Goal: Transaction & Acquisition: Purchase product/service

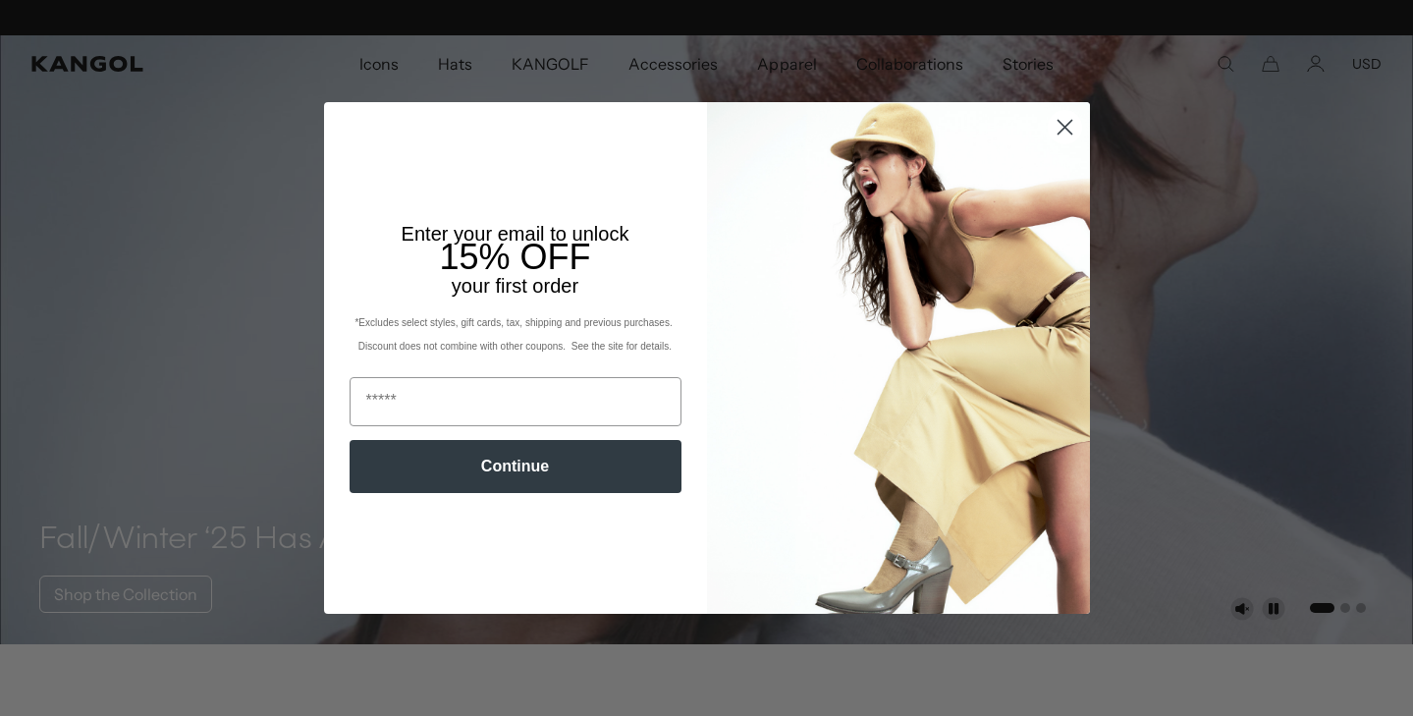
scroll to position [0, 405]
click at [1063, 130] on icon "Close dialog" at bounding box center [1065, 128] width 14 height 14
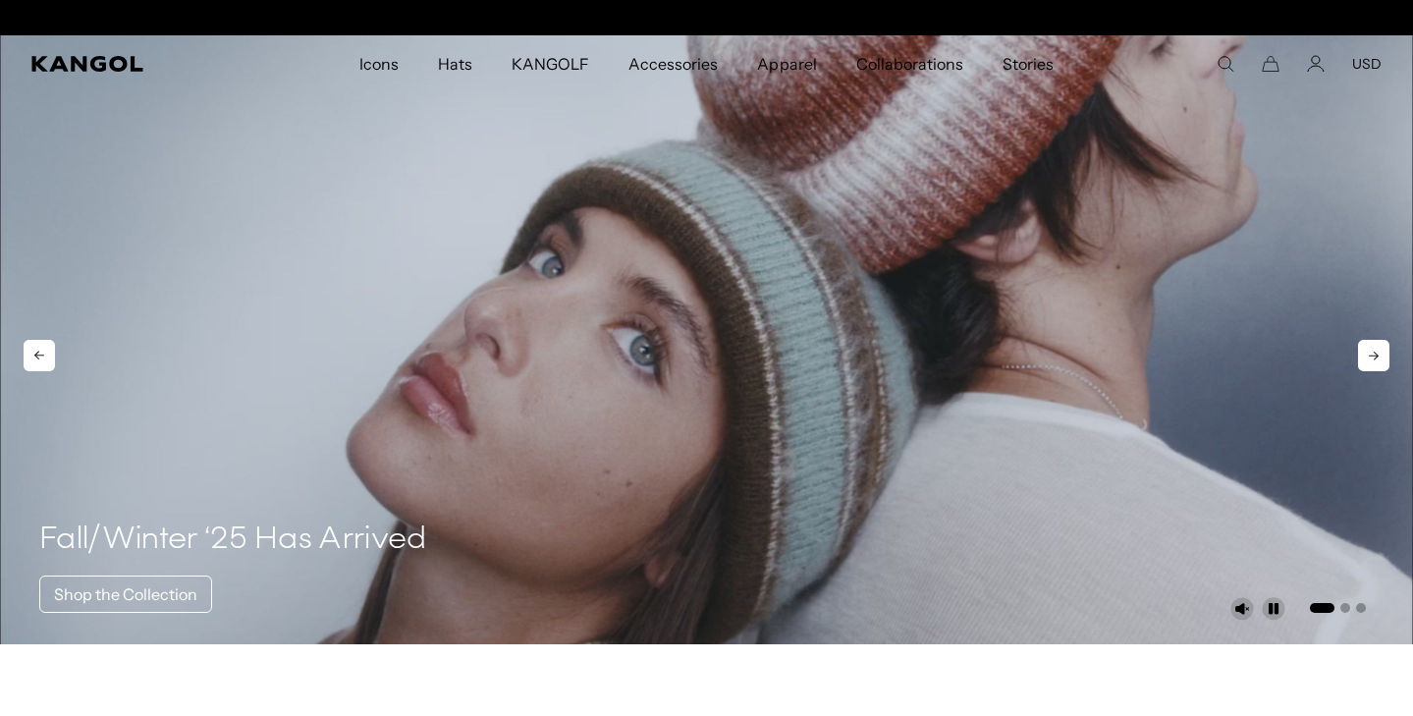
scroll to position [0, 0]
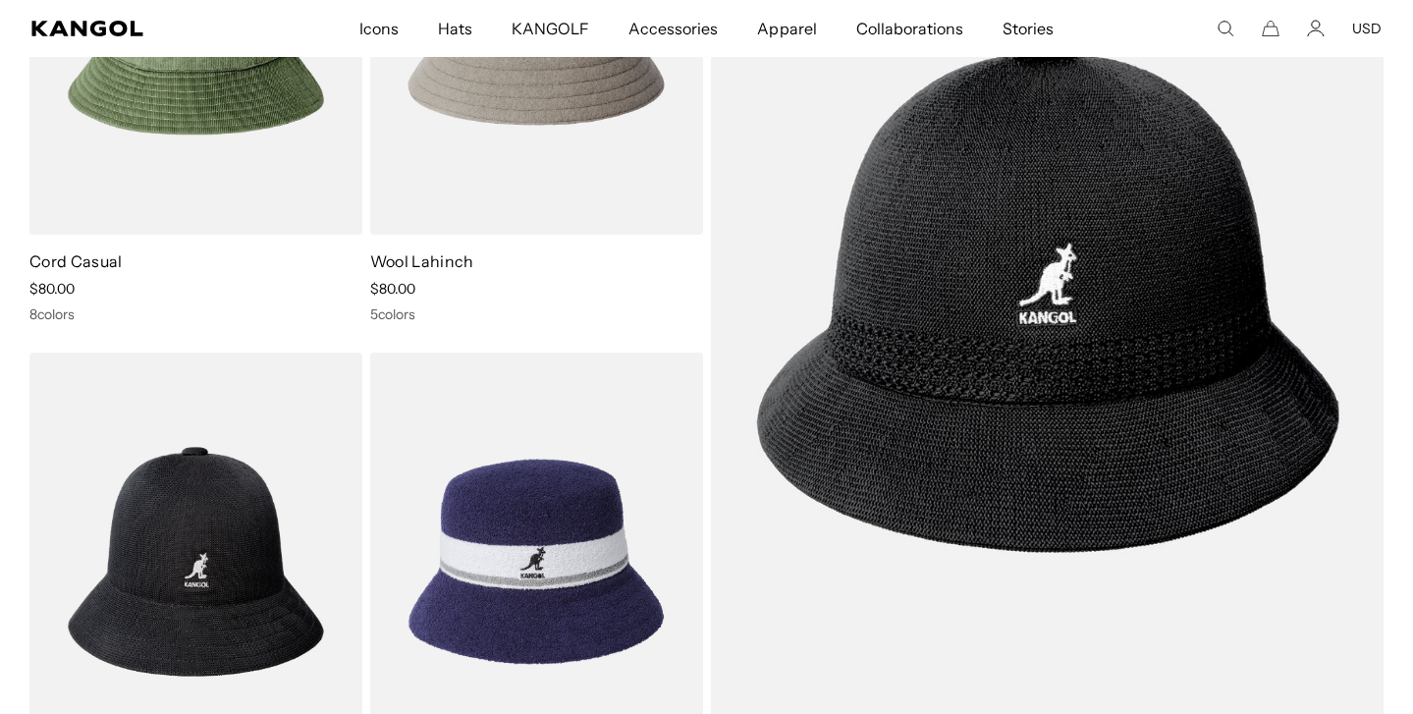
scroll to position [2742, 0]
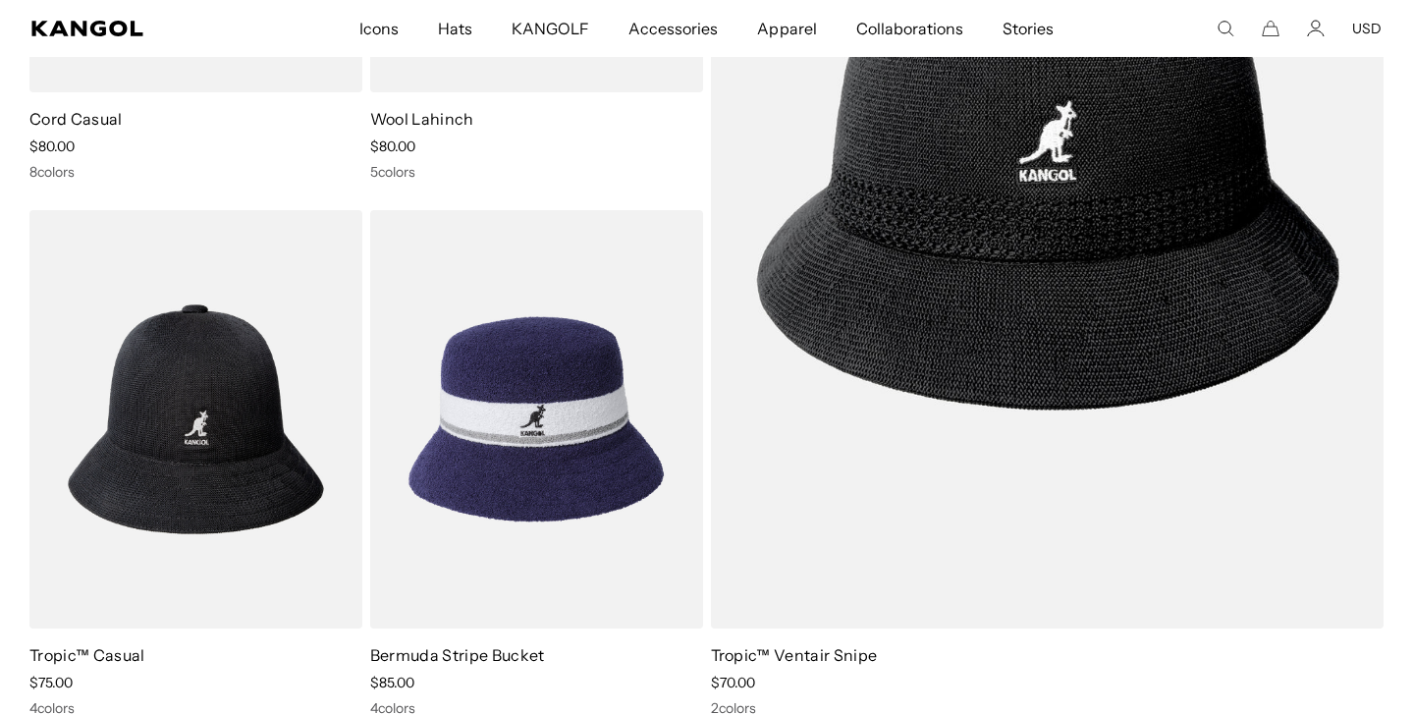
click at [560, 456] on img at bounding box center [536, 418] width 333 height 417
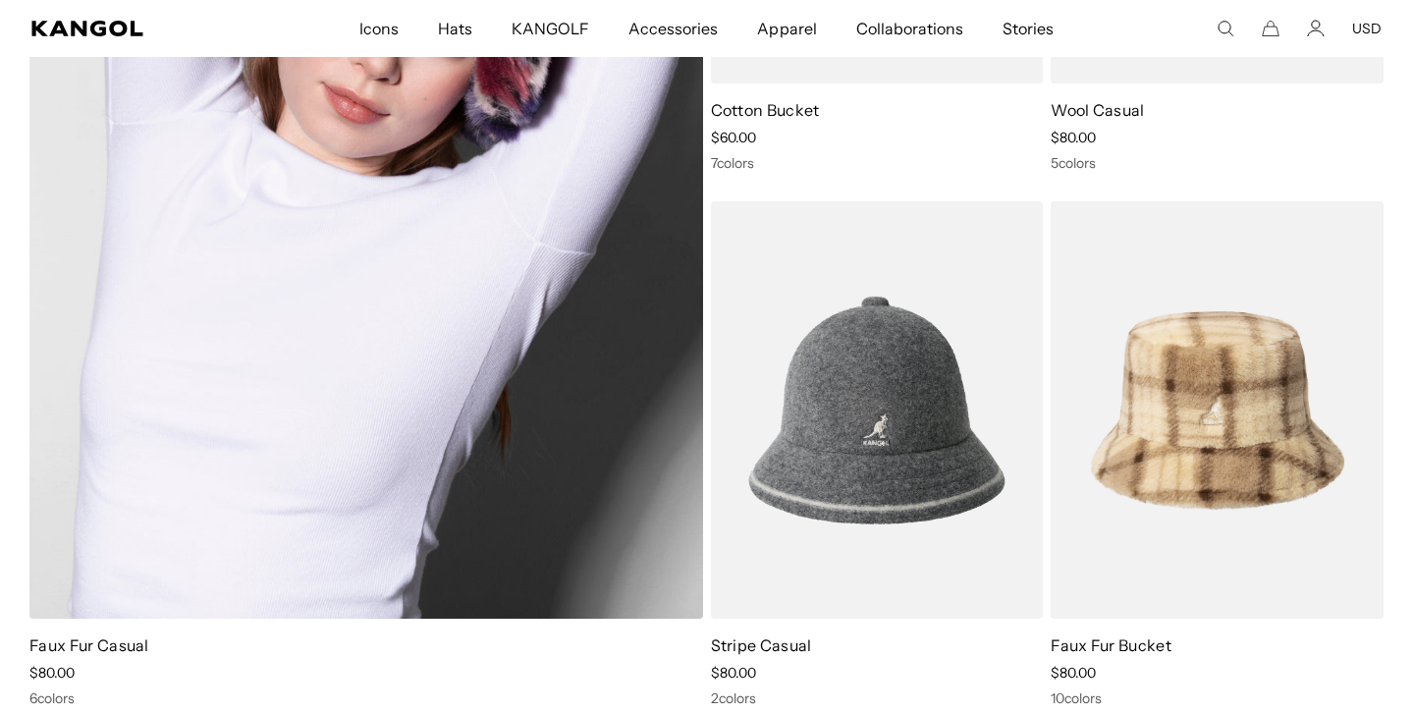
scroll to position [1213, 0]
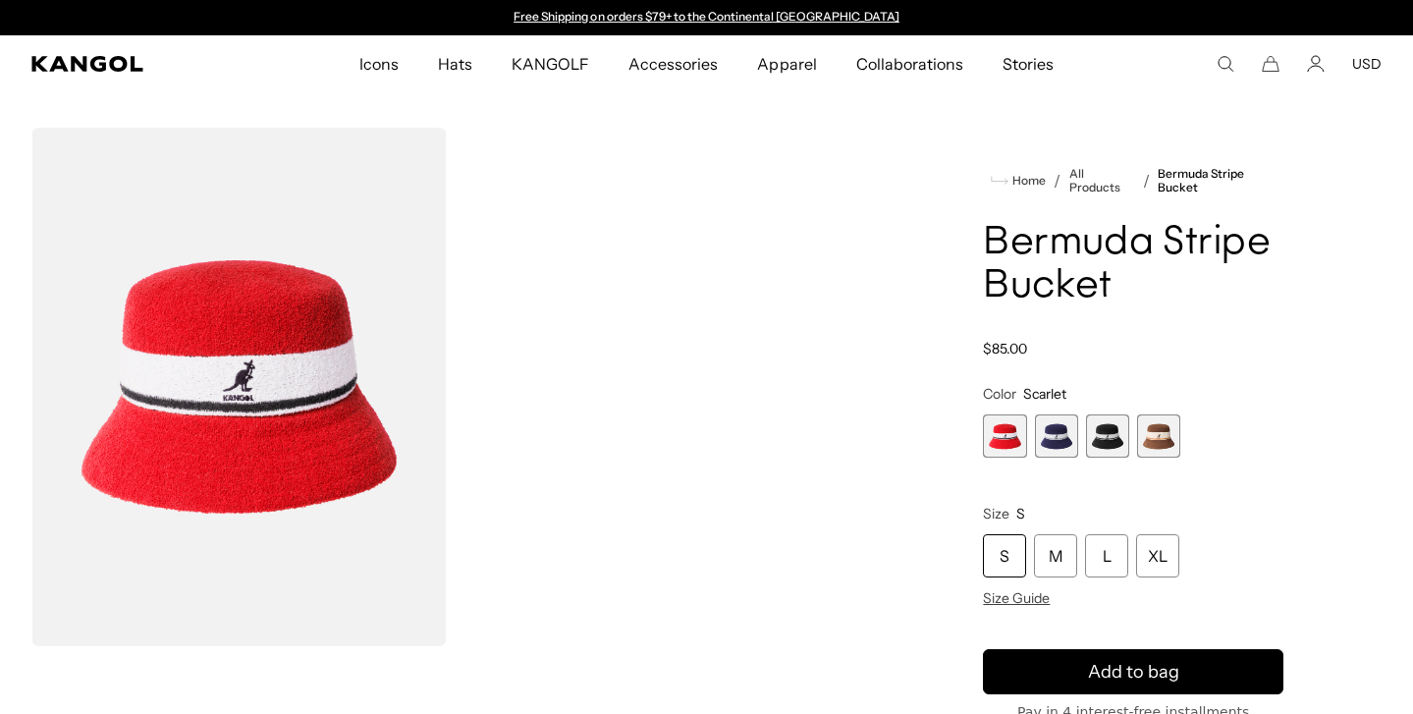
click at [1114, 434] on span "3 of 4" at bounding box center [1107, 435] width 43 height 43
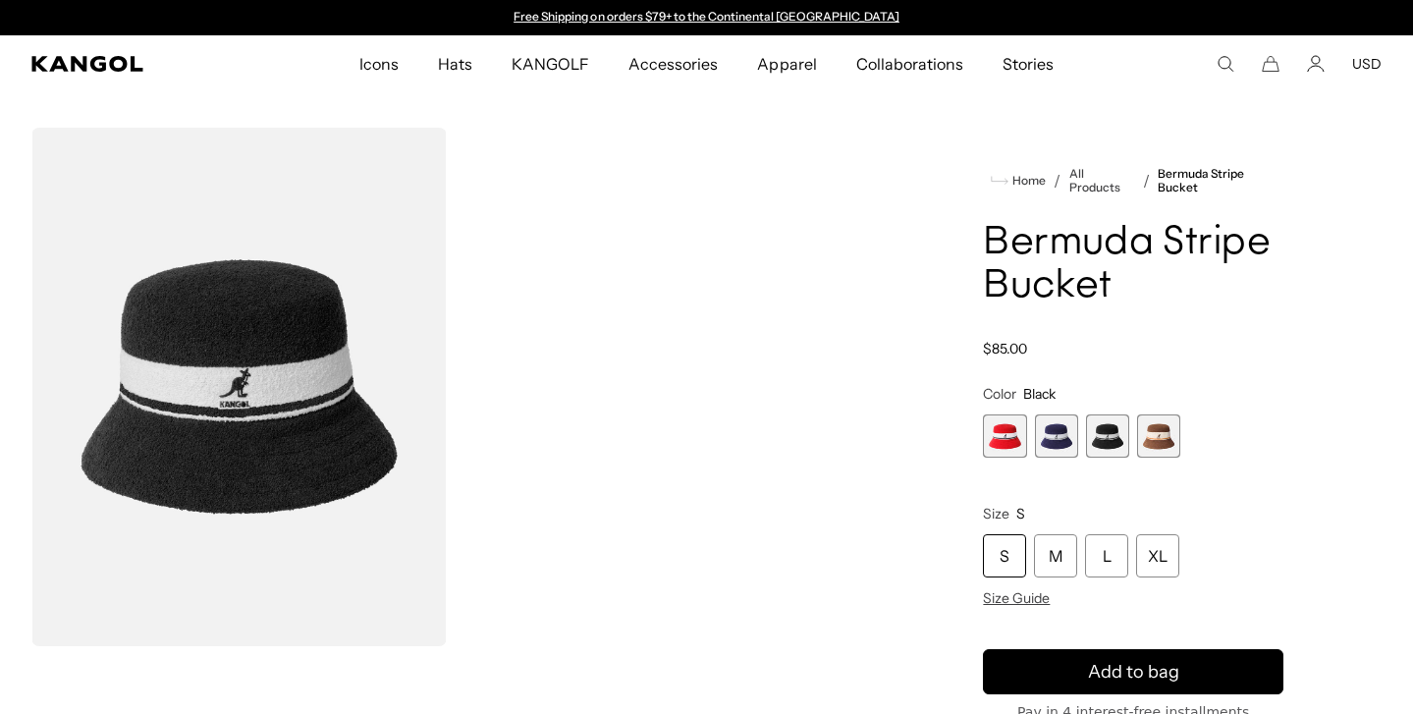
click at [1042, 439] on span "2 of 4" at bounding box center [1056, 435] width 43 height 43
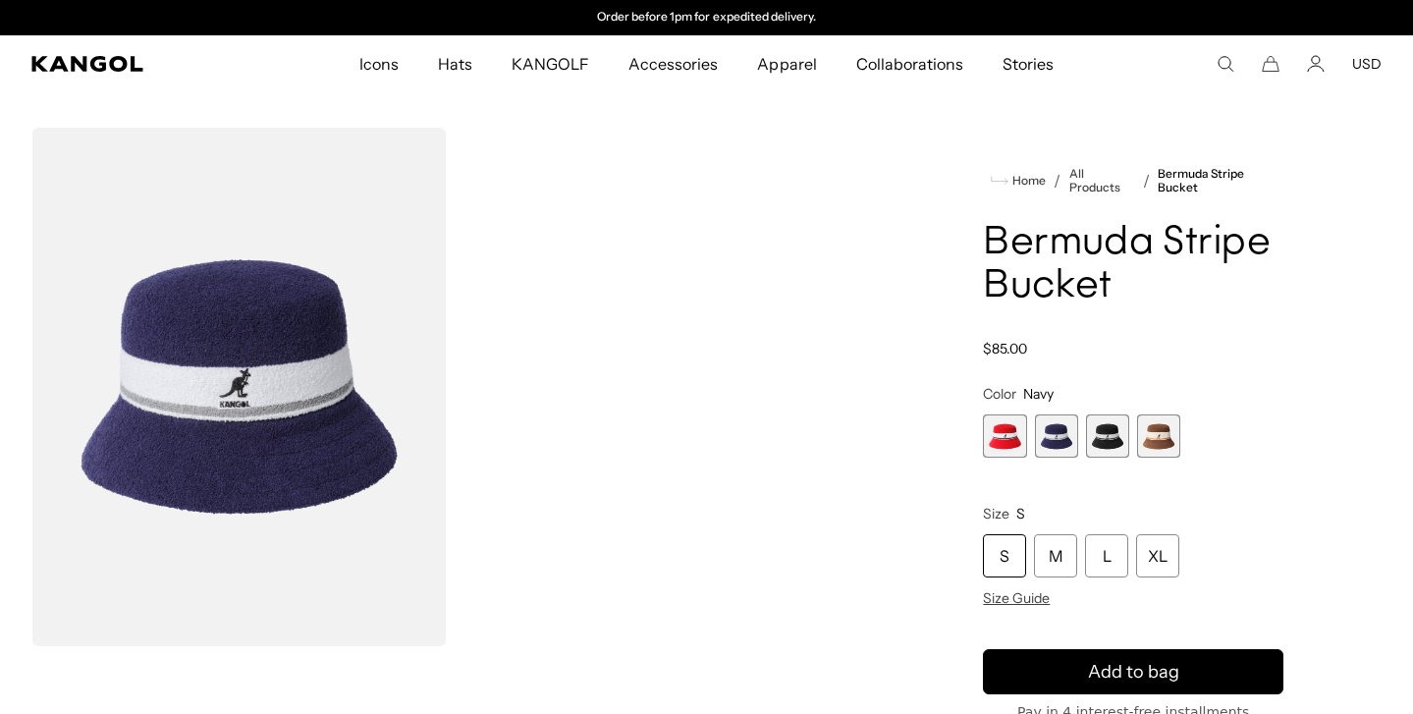
click at [1154, 429] on span "4 of 4" at bounding box center [1158, 435] width 43 height 43
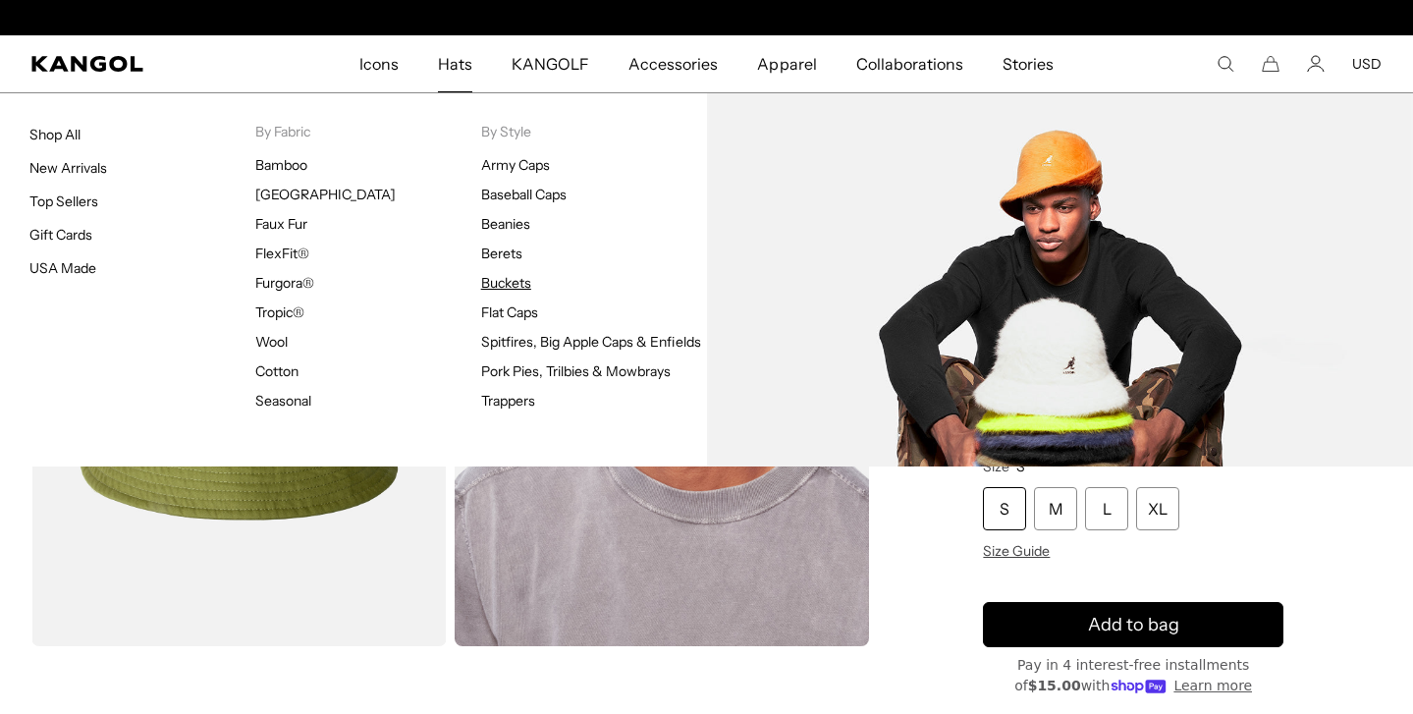
click at [517, 279] on link "Buckets" at bounding box center [506, 283] width 50 height 18
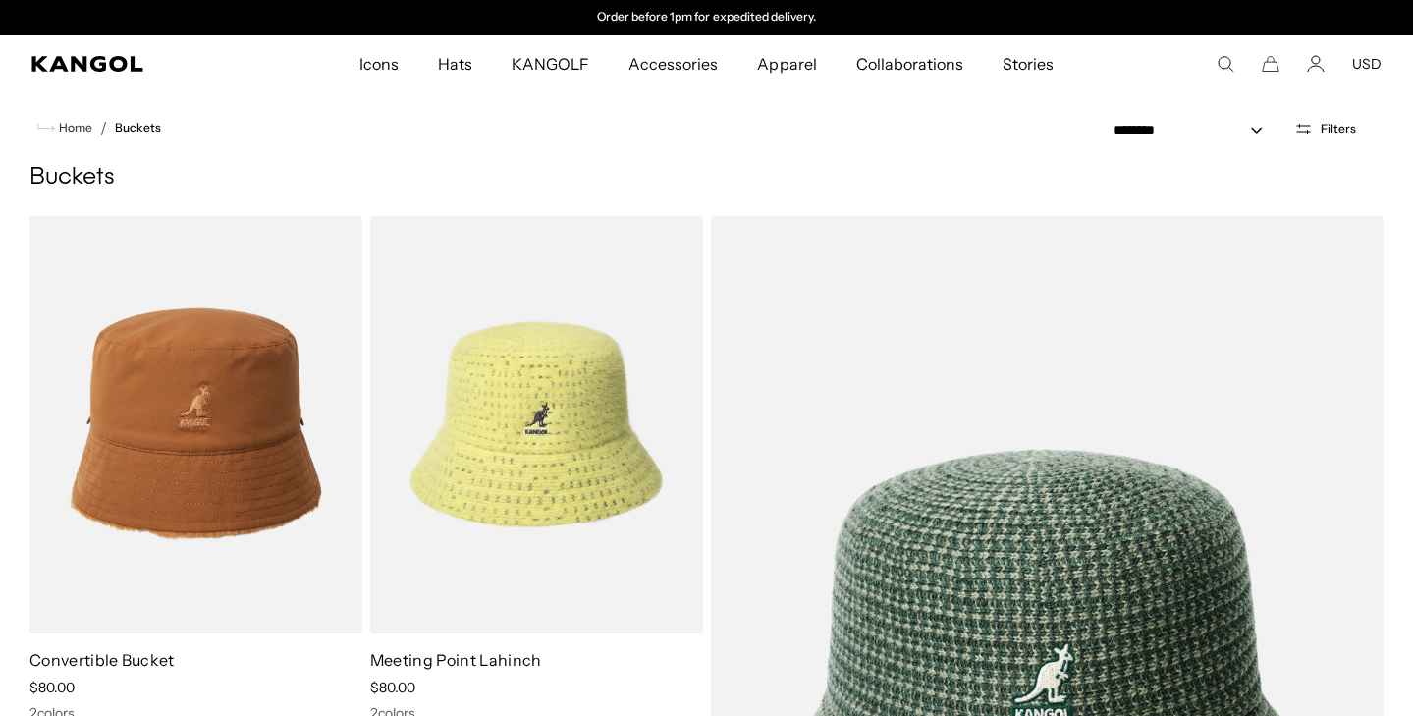
click at [1228, 68] on use "Search here" at bounding box center [1226, 64] width 15 height 15
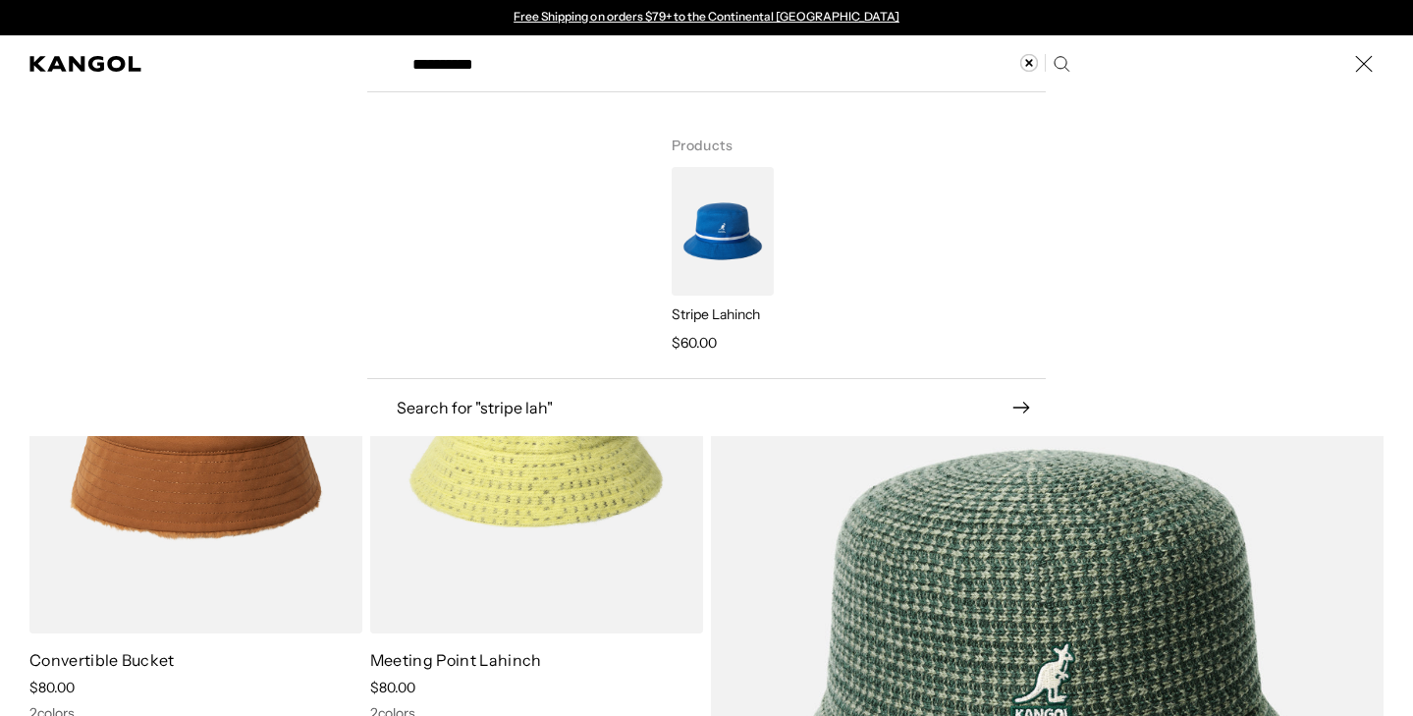
type input "**********"
click at [716, 249] on img "Search here" at bounding box center [723, 231] width 102 height 129
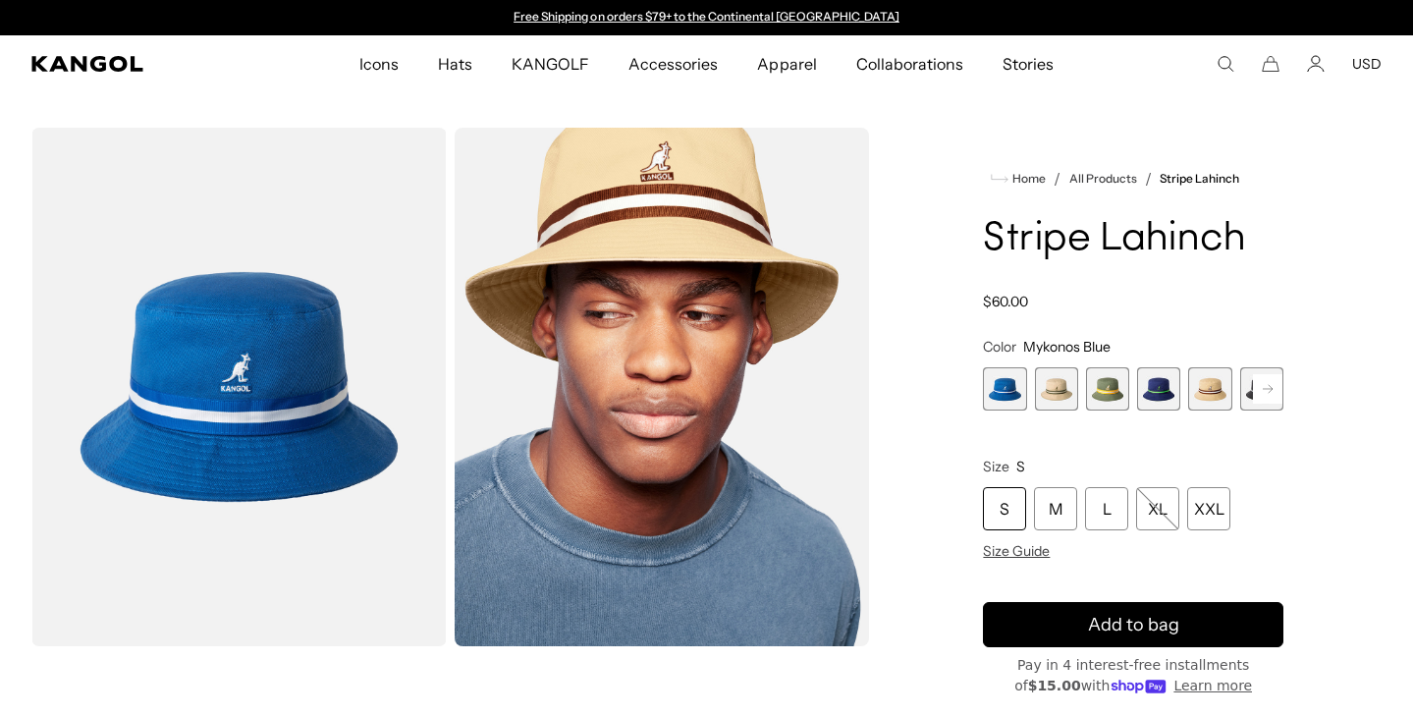
click at [1096, 400] on span "3 of 9" at bounding box center [1107, 388] width 43 height 43
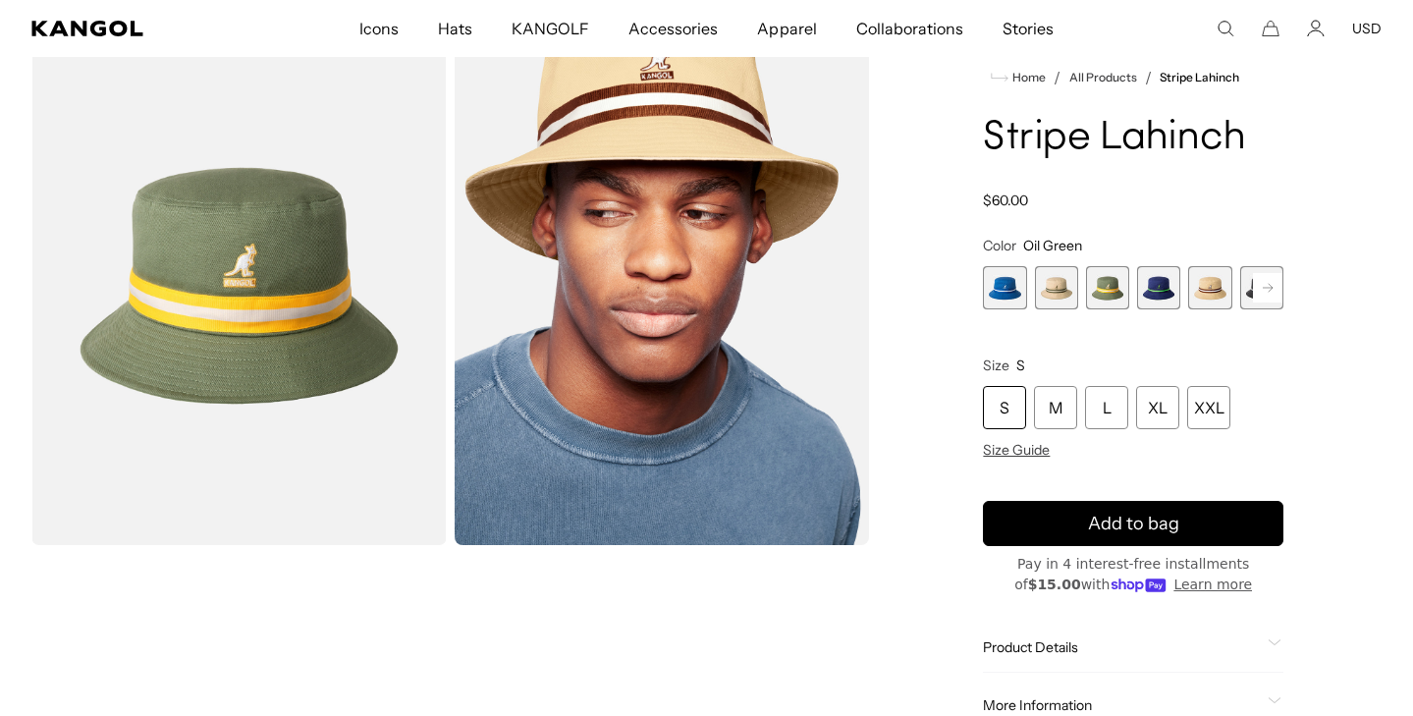
scroll to position [127, 0]
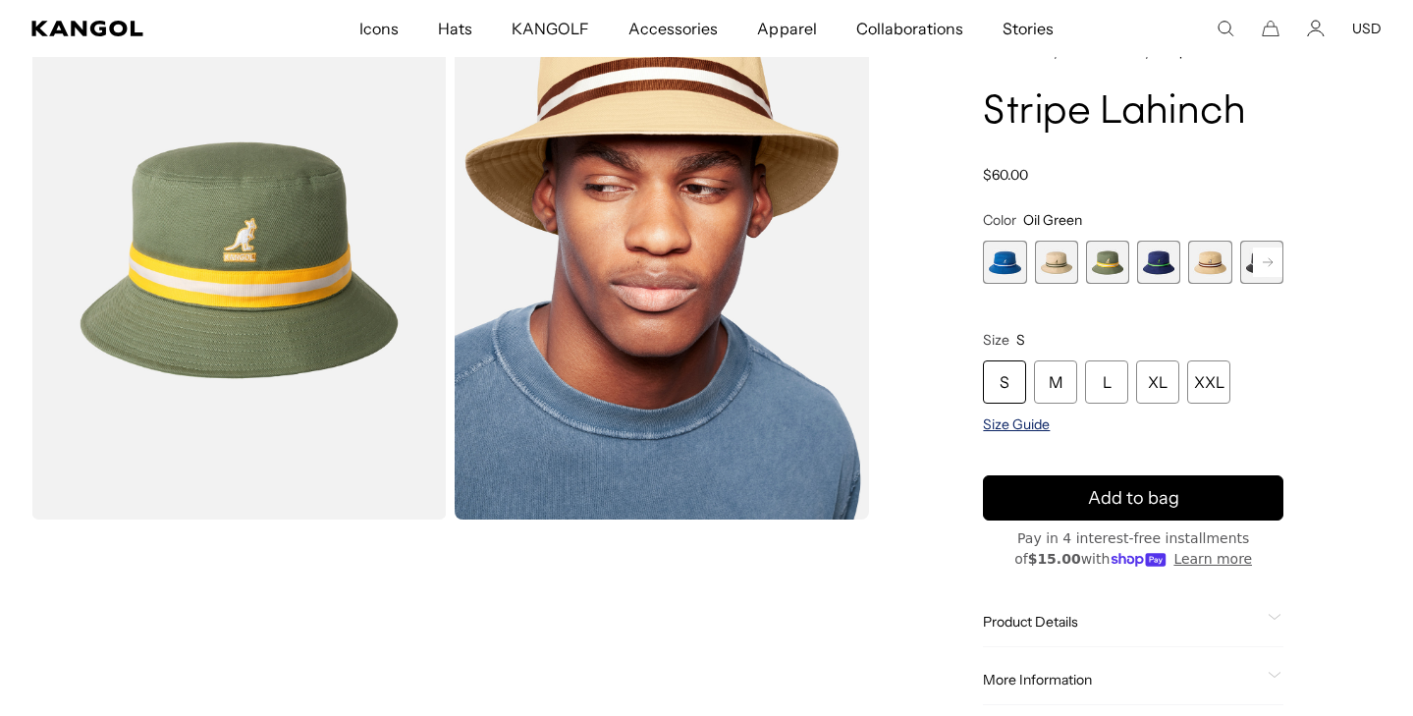
click at [1020, 425] on span "Size Guide" at bounding box center [1016, 424] width 67 height 18
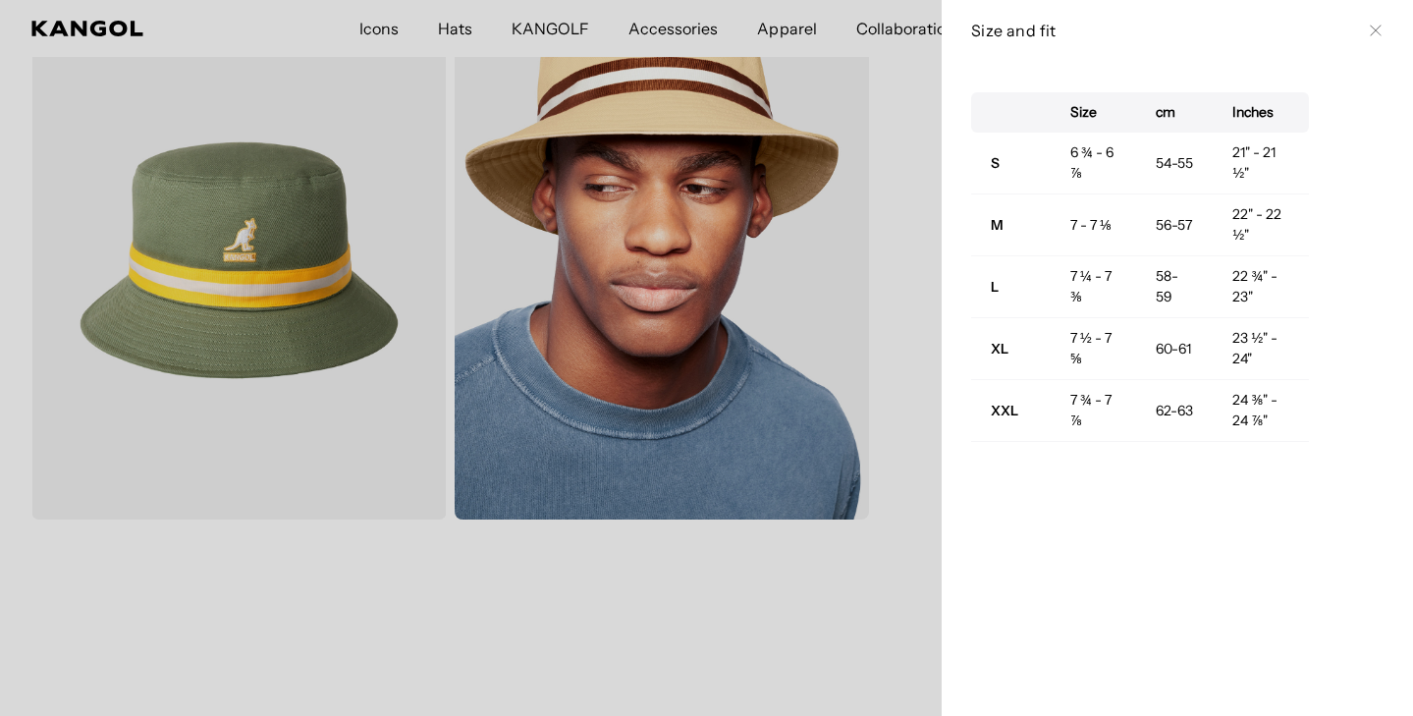
scroll to position [0, 0]
click at [1373, 27] on icon at bounding box center [1376, 31] width 12 height 12
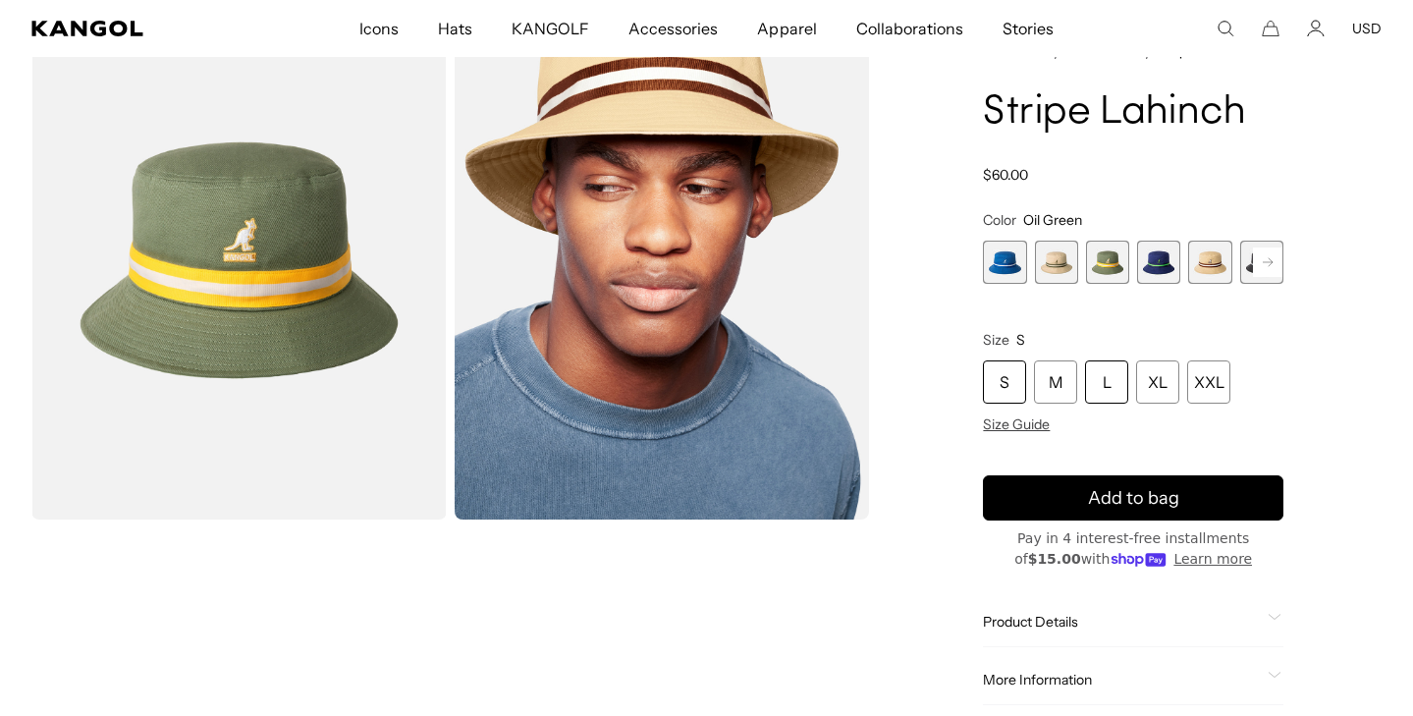
click at [1113, 387] on div "L" at bounding box center [1106, 381] width 43 height 43
click at [1105, 386] on div "L" at bounding box center [1106, 381] width 43 height 43
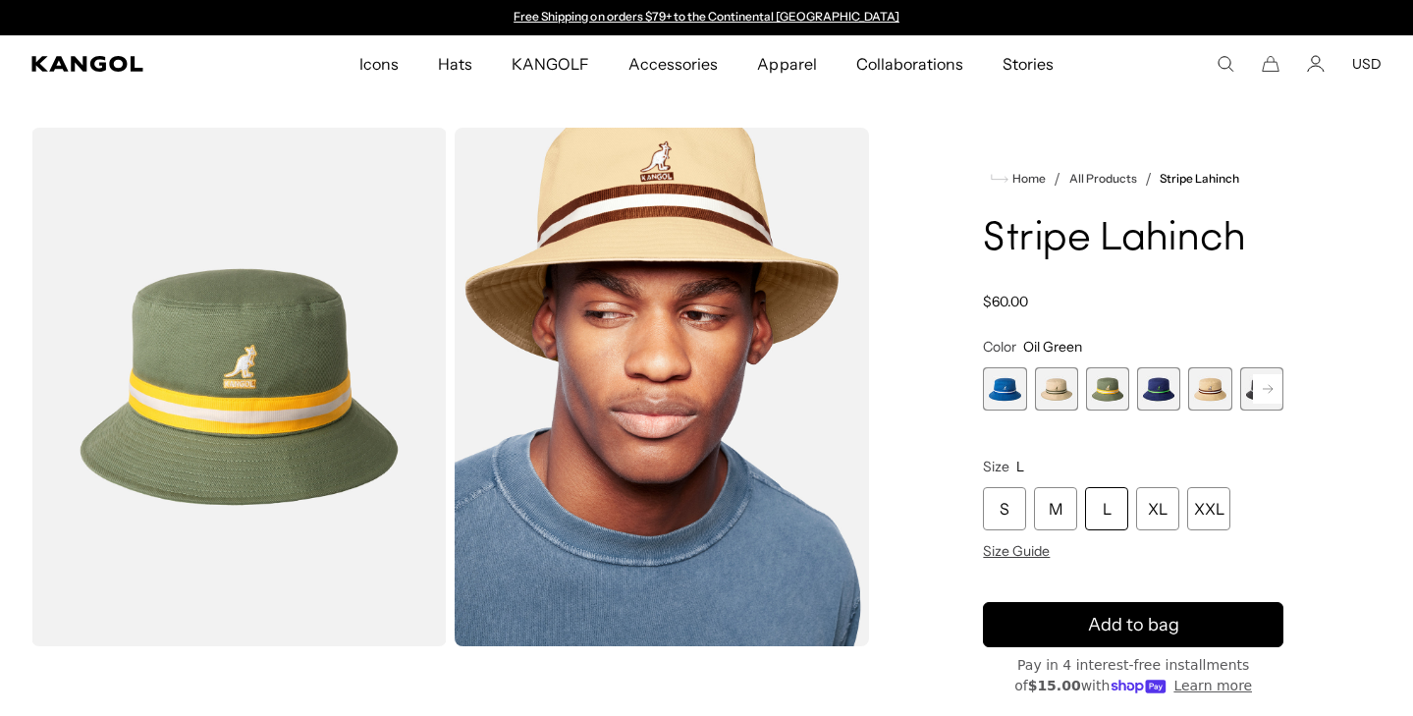
scroll to position [0, 0]
click at [290, 396] on img "Gallery Viewer" at bounding box center [238, 387] width 415 height 519
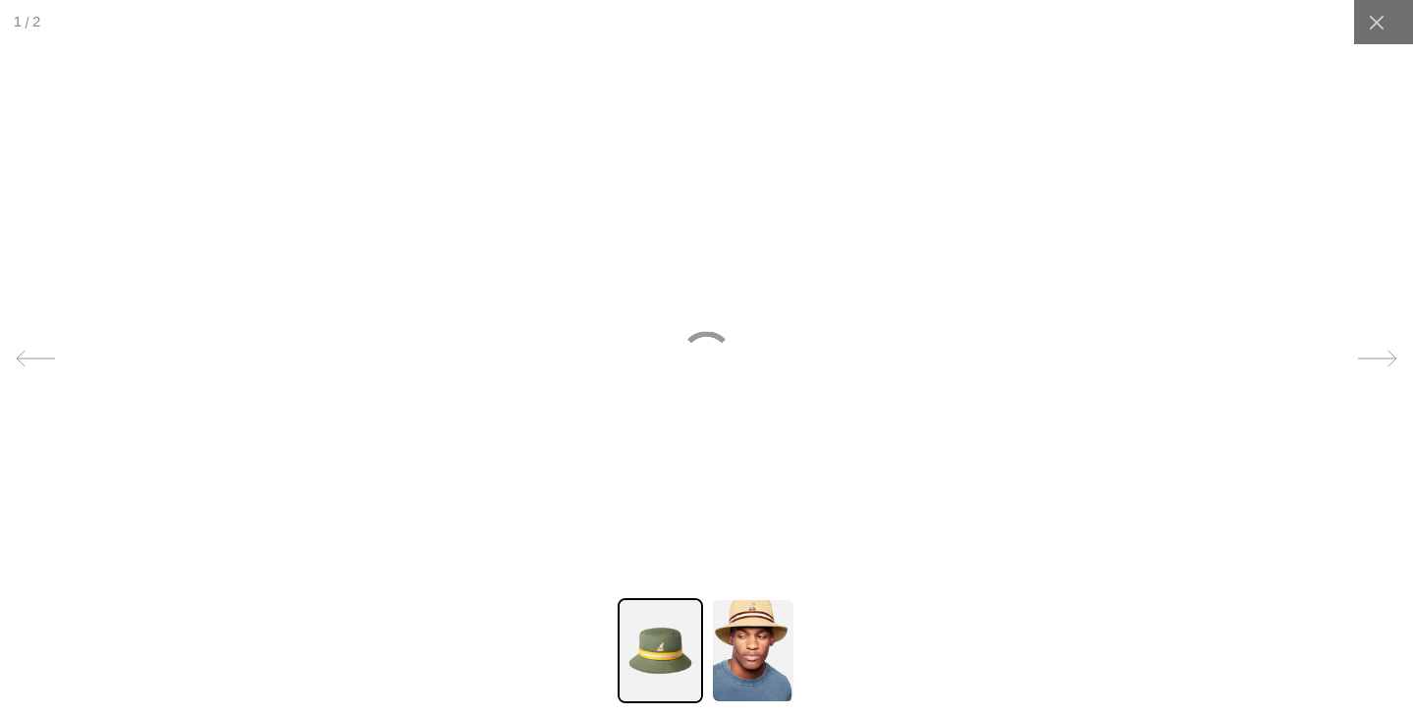
scroll to position [0, 405]
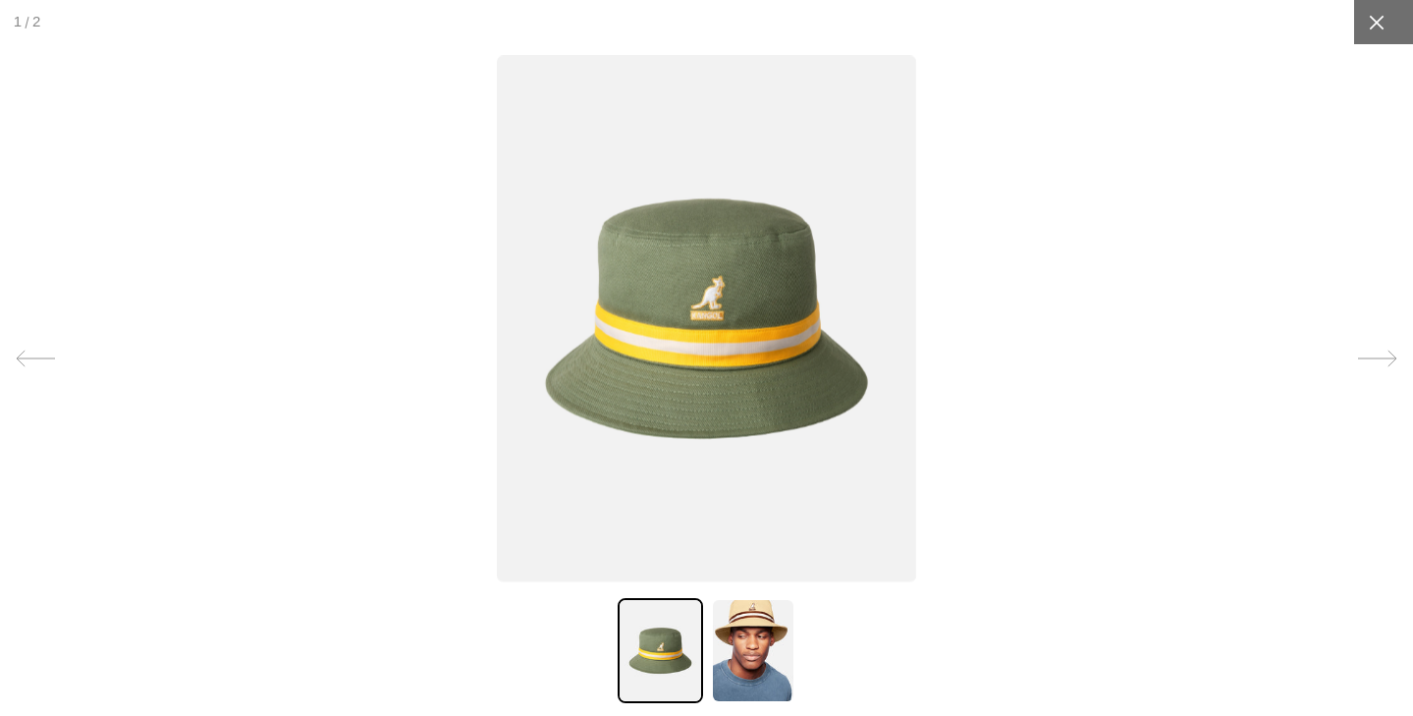
click at [1374, 28] on icon at bounding box center [1377, 23] width 20 height 20
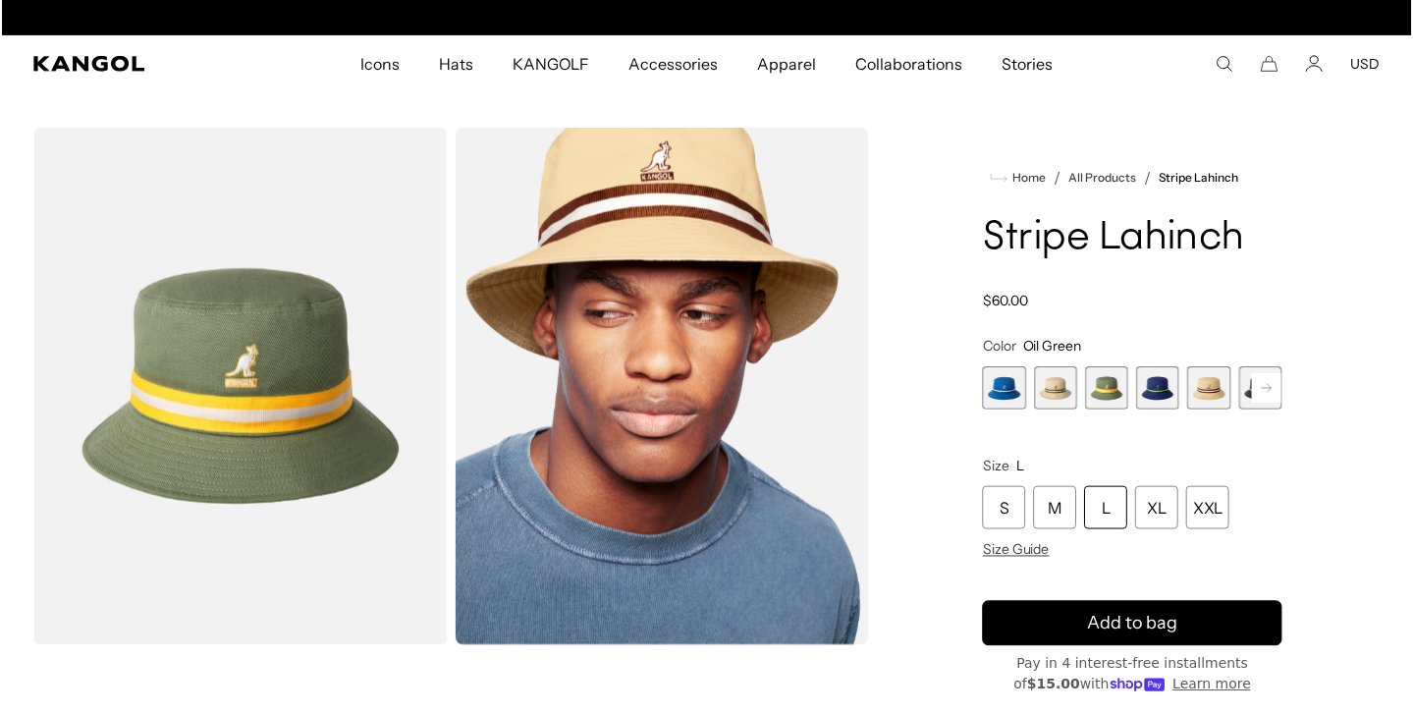
scroll to position [0, 0]
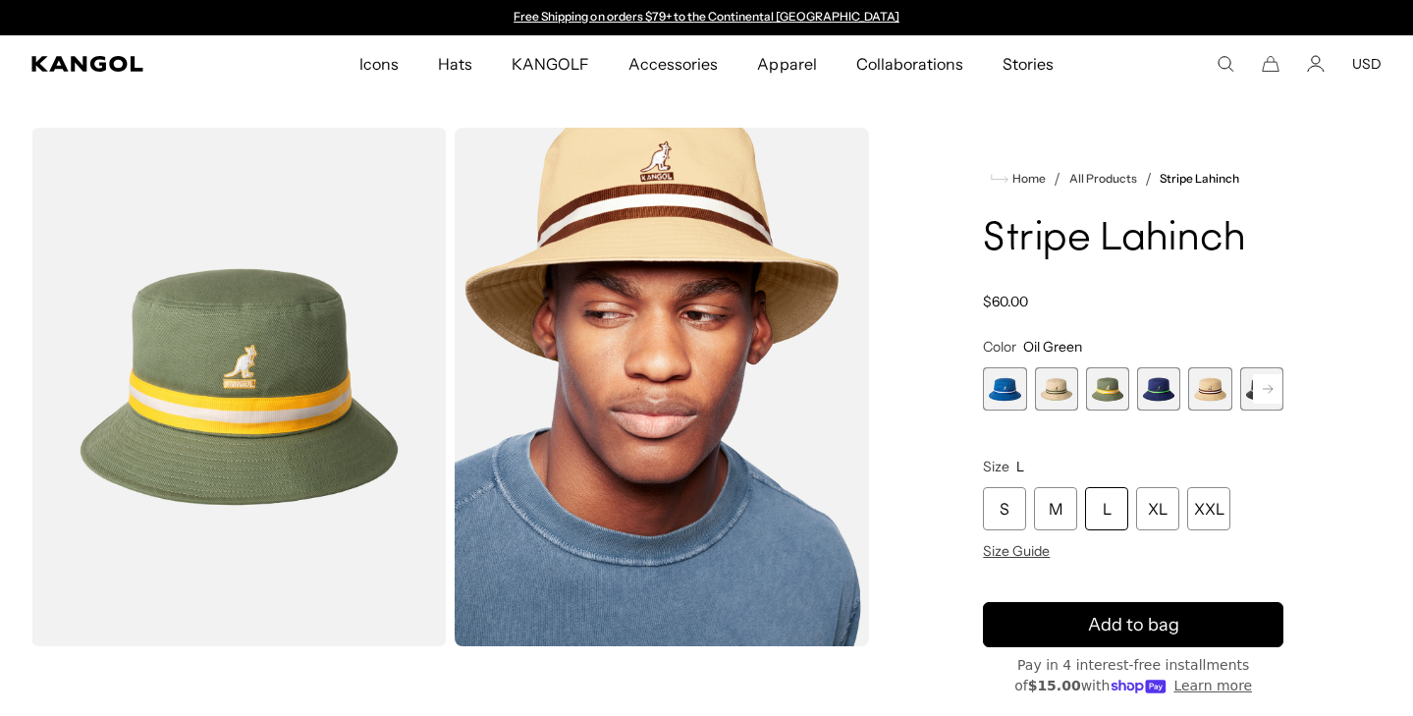
click at [1111, 513] on div "L" at bounding box center [1106, 508] width 43 height 43
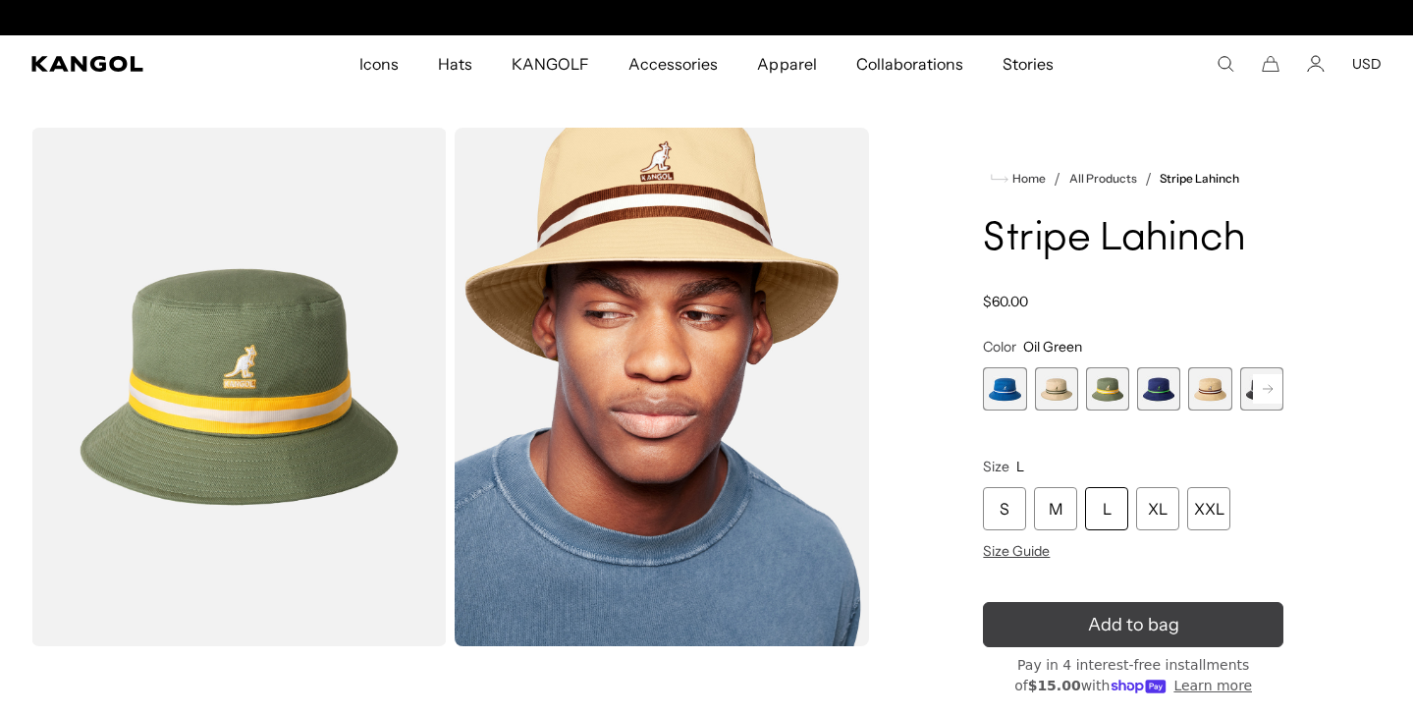
scroll to position [0, 405]
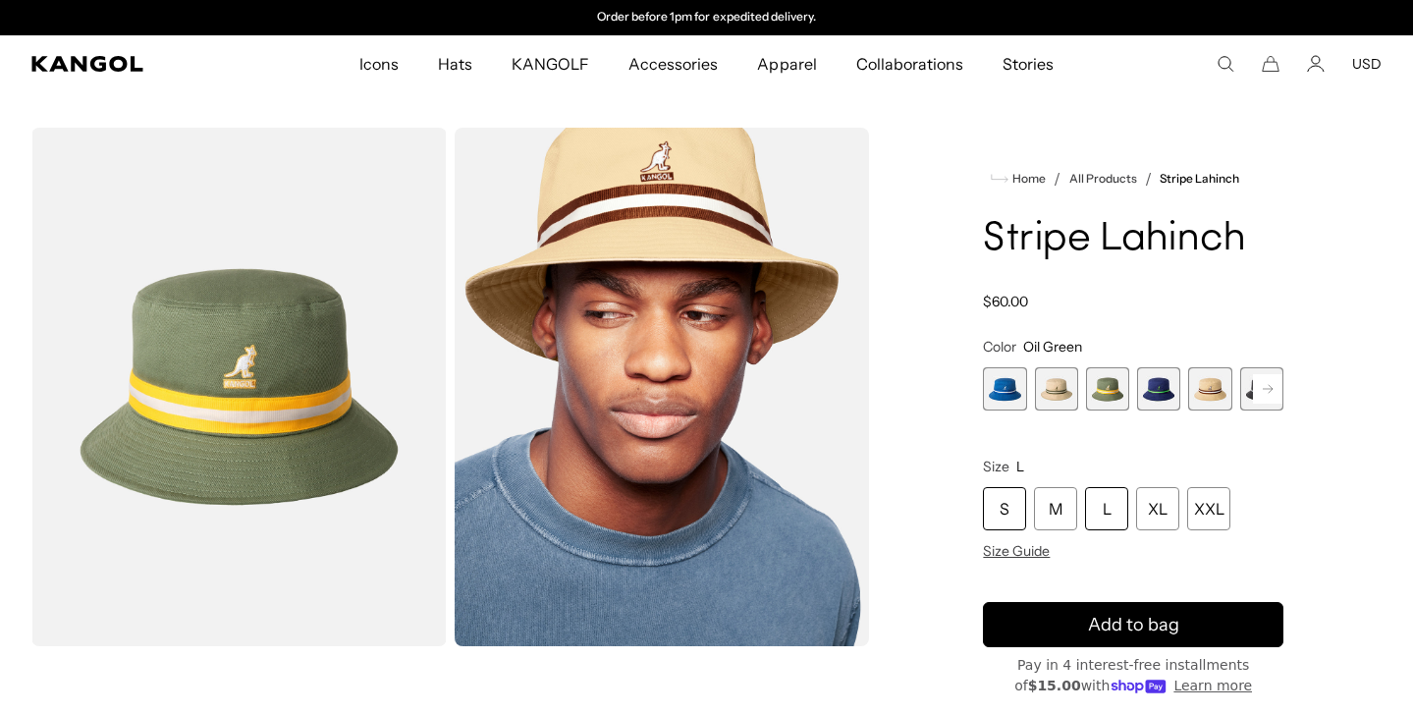
click at [1006, 511] on div "S" at bounding box center [1004, 508] width 43 height 43
click at [1106, 515] on div "L" at bounding box center [1106, 508] width 43 height 43
click at [1267, 375] on rect at bounding box center [1267, 388] width 29 height 29
click at [1269, 396] on rect at bounding box center [1267, 388] width 29 height 29
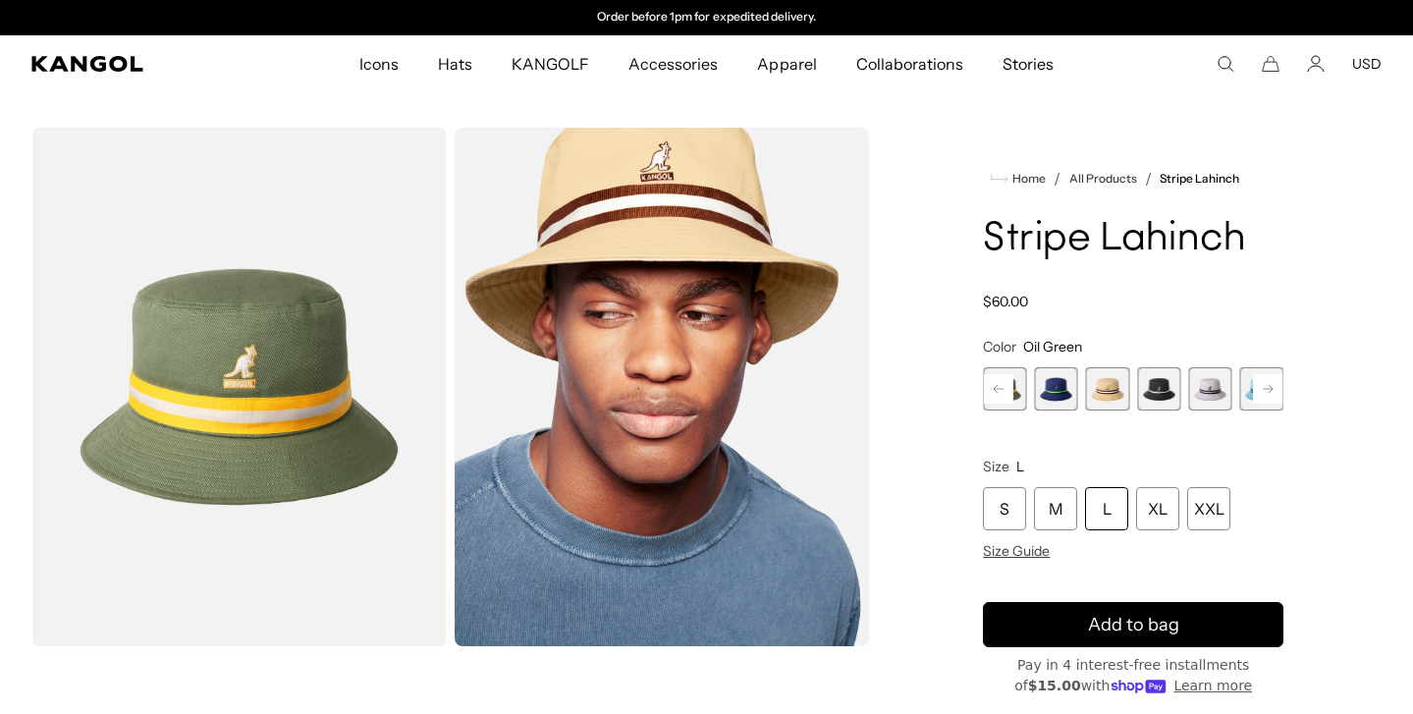
click at [1269, 396] on rect at bounding box center [1267, 388] width 29 height 29
click at [1269, 396] on span "9 of 9" at bounding box center [1261, 388] width 43 height 43
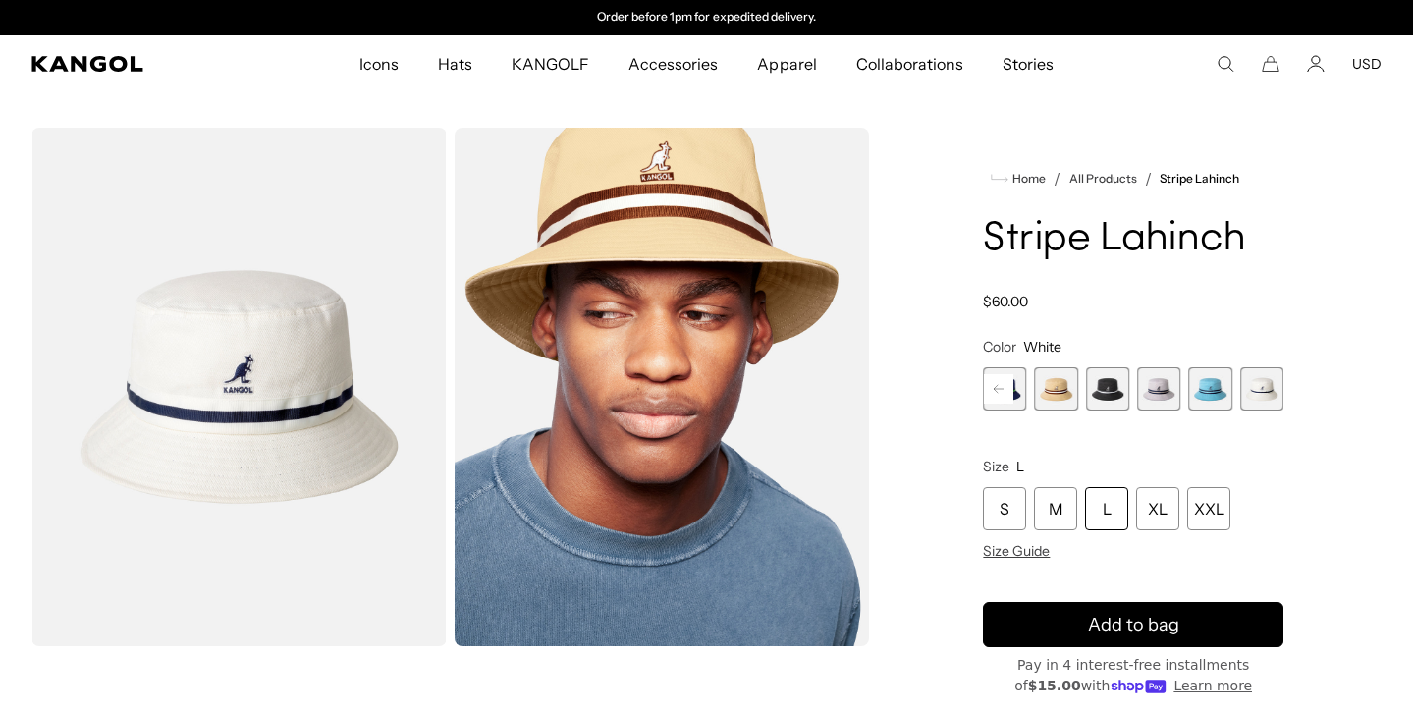
click at [1211, 390] on span "8 of 9" at bounding box center [1209, 388] width 43 height 43
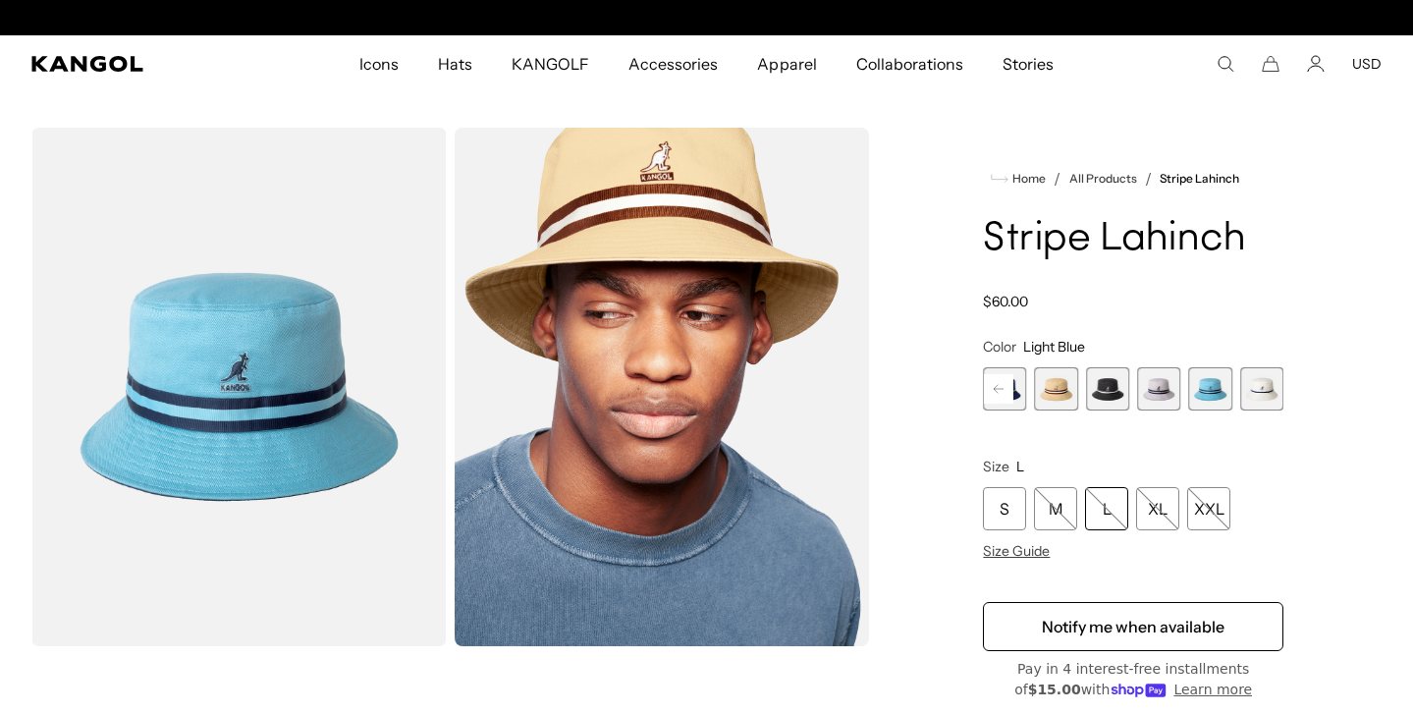
scroll to position [0, 405]
click at [1003, 390] on rect at bounding box center [998, 388] width 29 height 29
click at [1041, 392] on span "3 of 9" at bounding box center [1056, 388] width 43 height 43
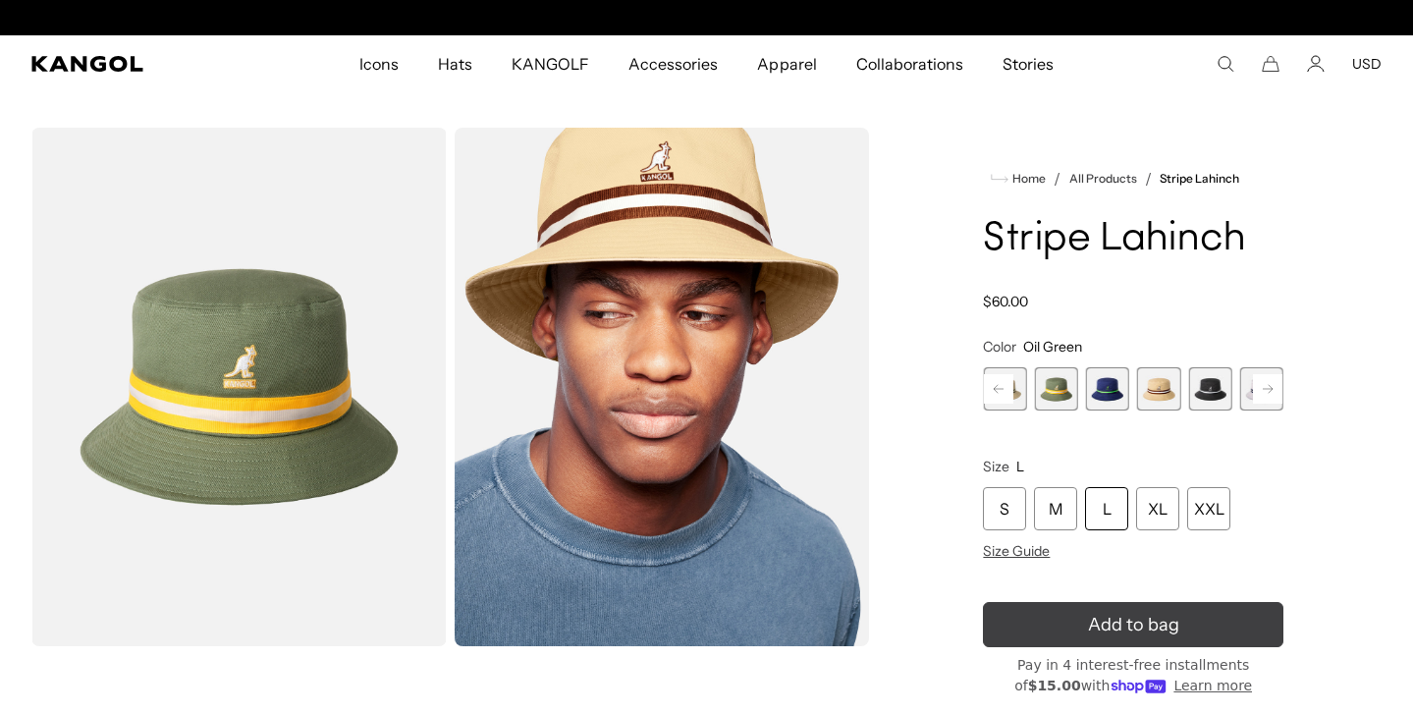
scroll to position [0, 405]
click at [1148, 634] on span "Add to bag" at bounding box center [1133, 625] width 91 height 27
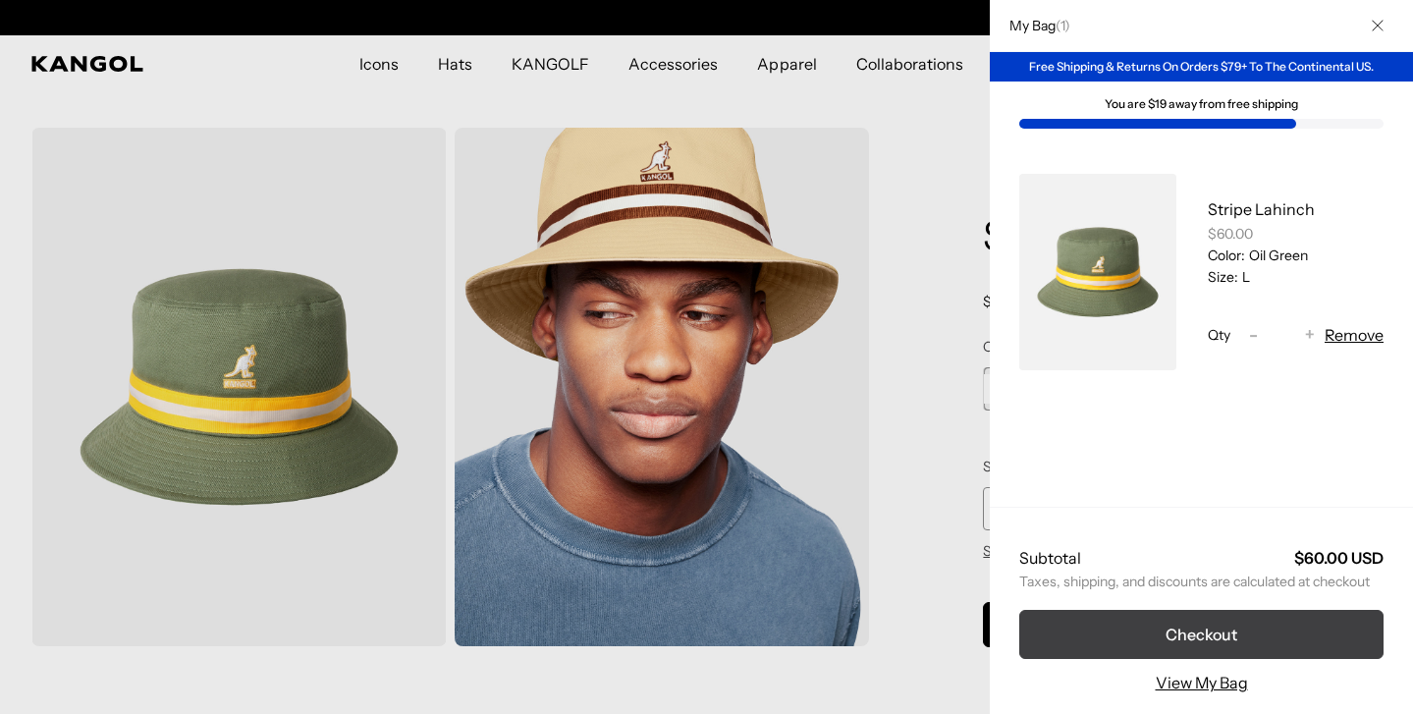
scroll to position [0, 0]
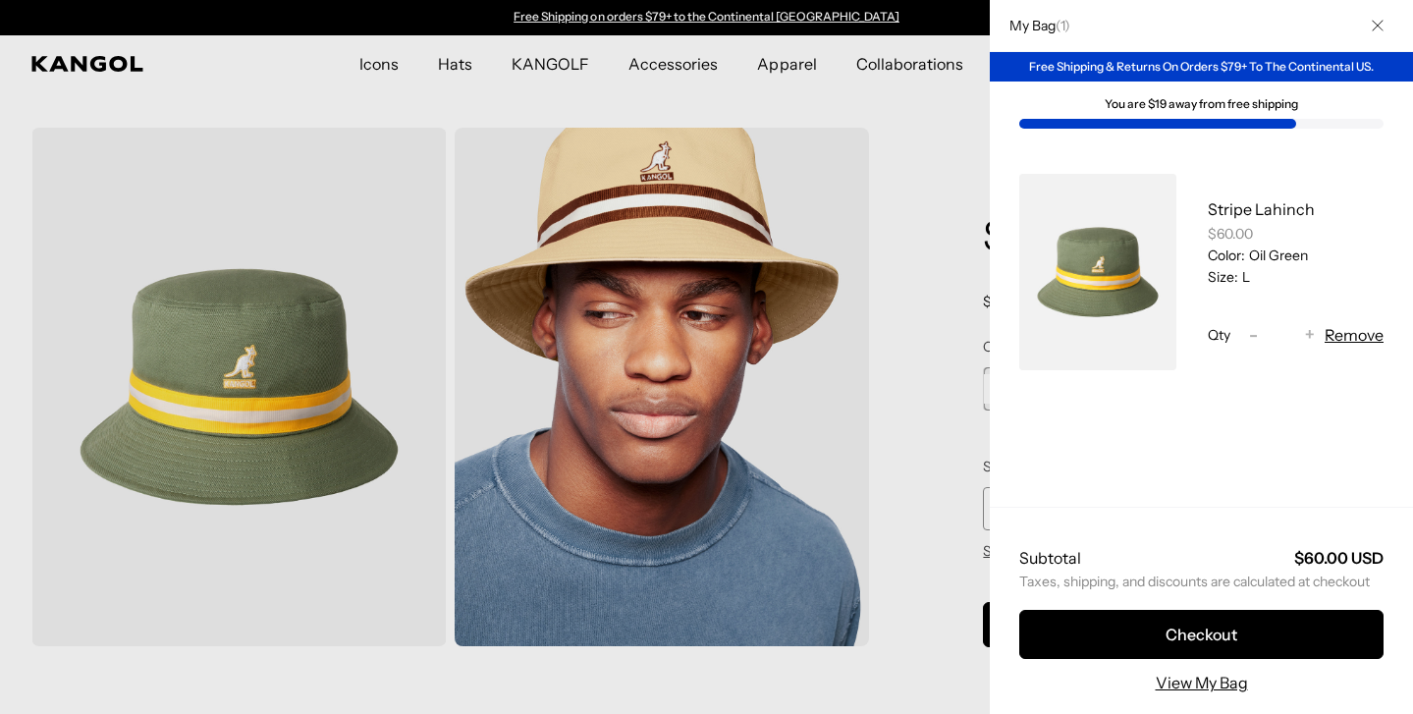
click at [1376, 24] on icon "Close" at bounding box center [1377, 26] width 11 height 11
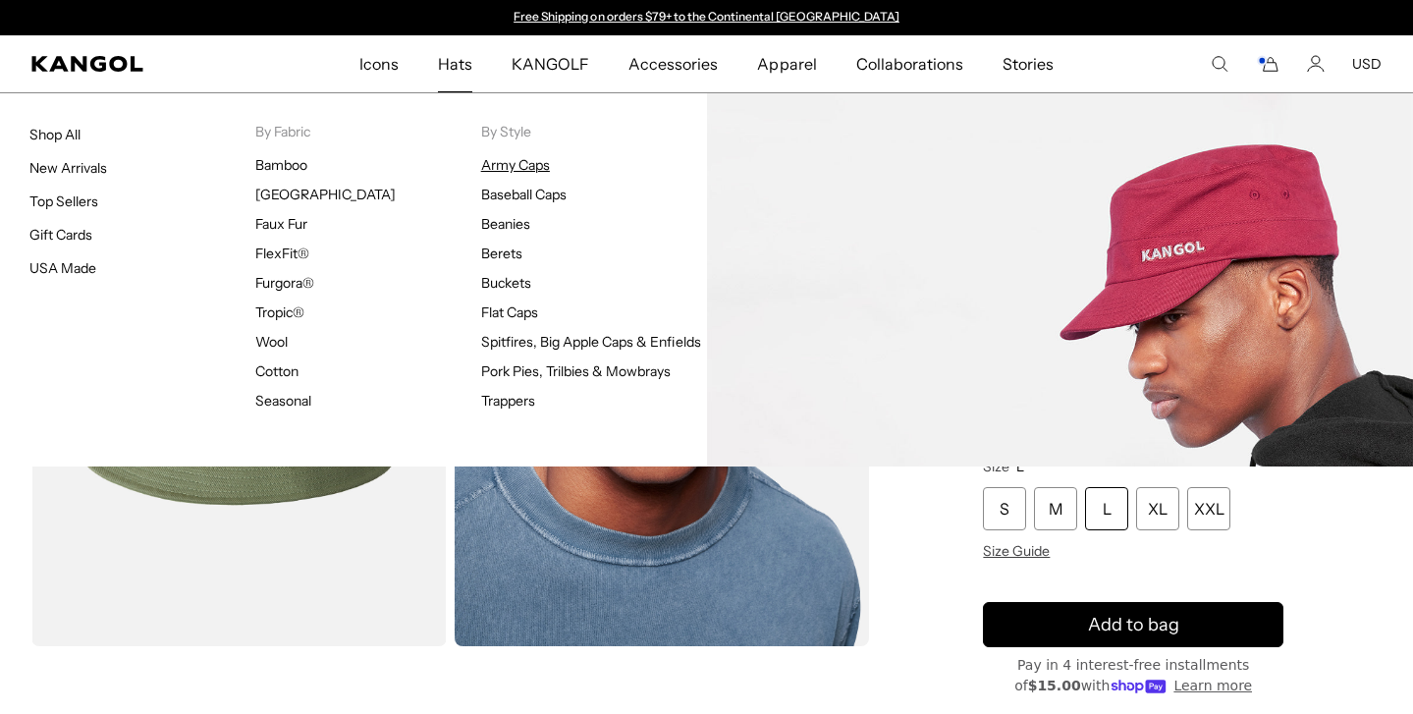
click at [509, 163] on link "Army Caps" at bounding box center [515, 165] width 69 height 18
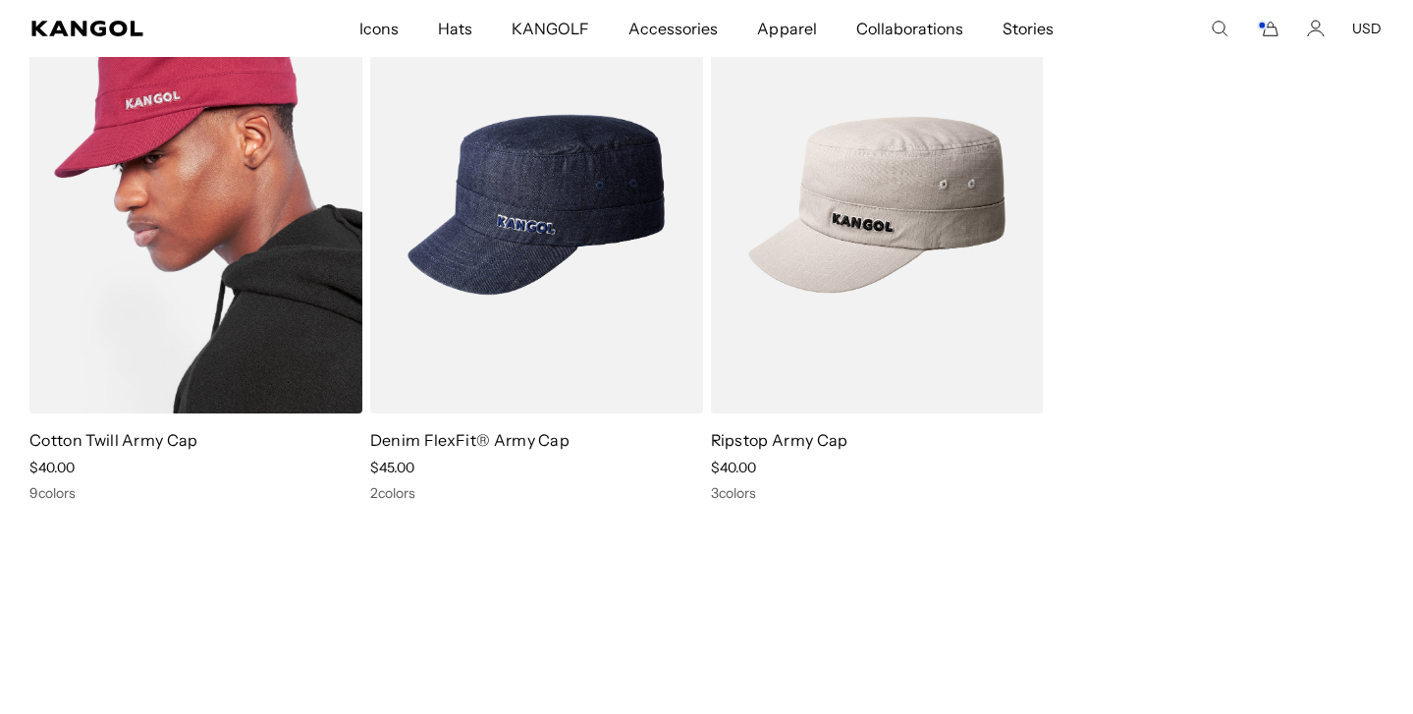
click at [141, 441] on link "Cotton Twill Army Cap" at bounding box center [113, 440] width 169 height 20
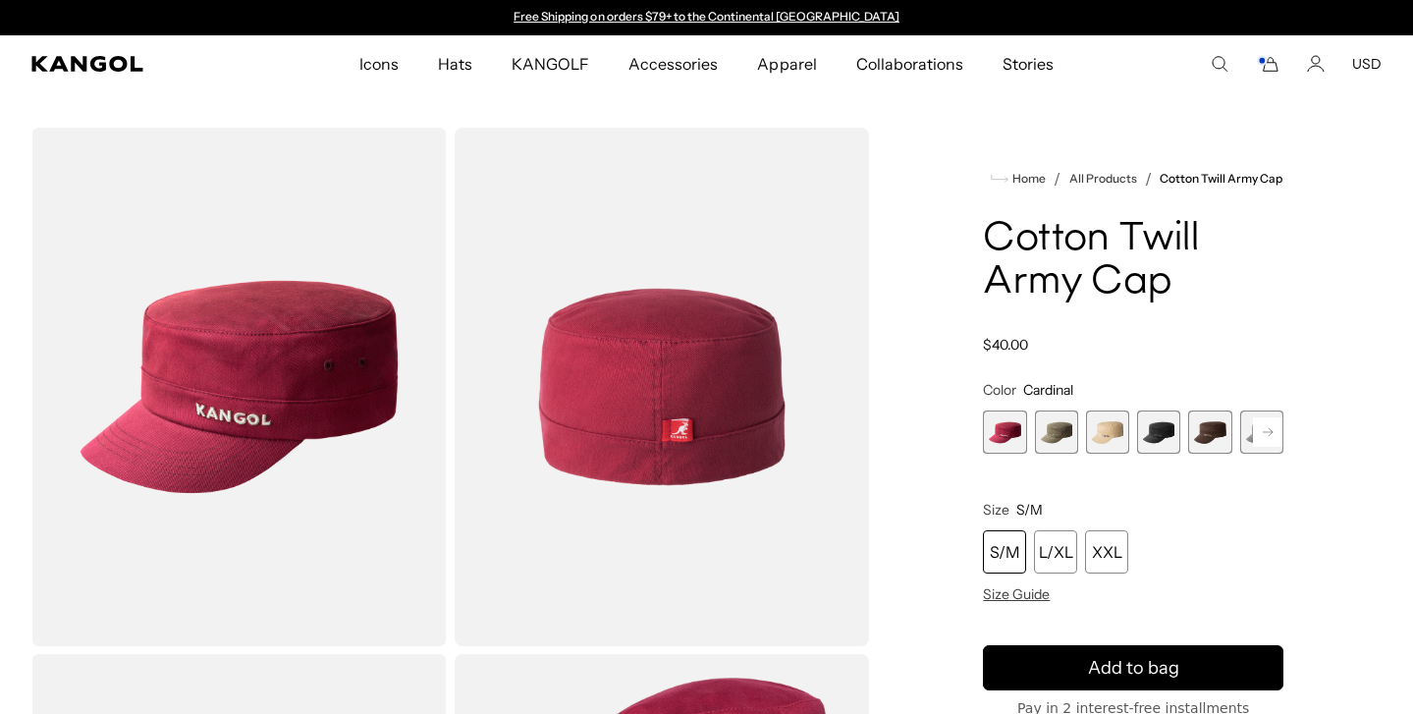
click at [1051, 427] on span "2 of 9" at bounding box center [1056, 432] width 43 height 43
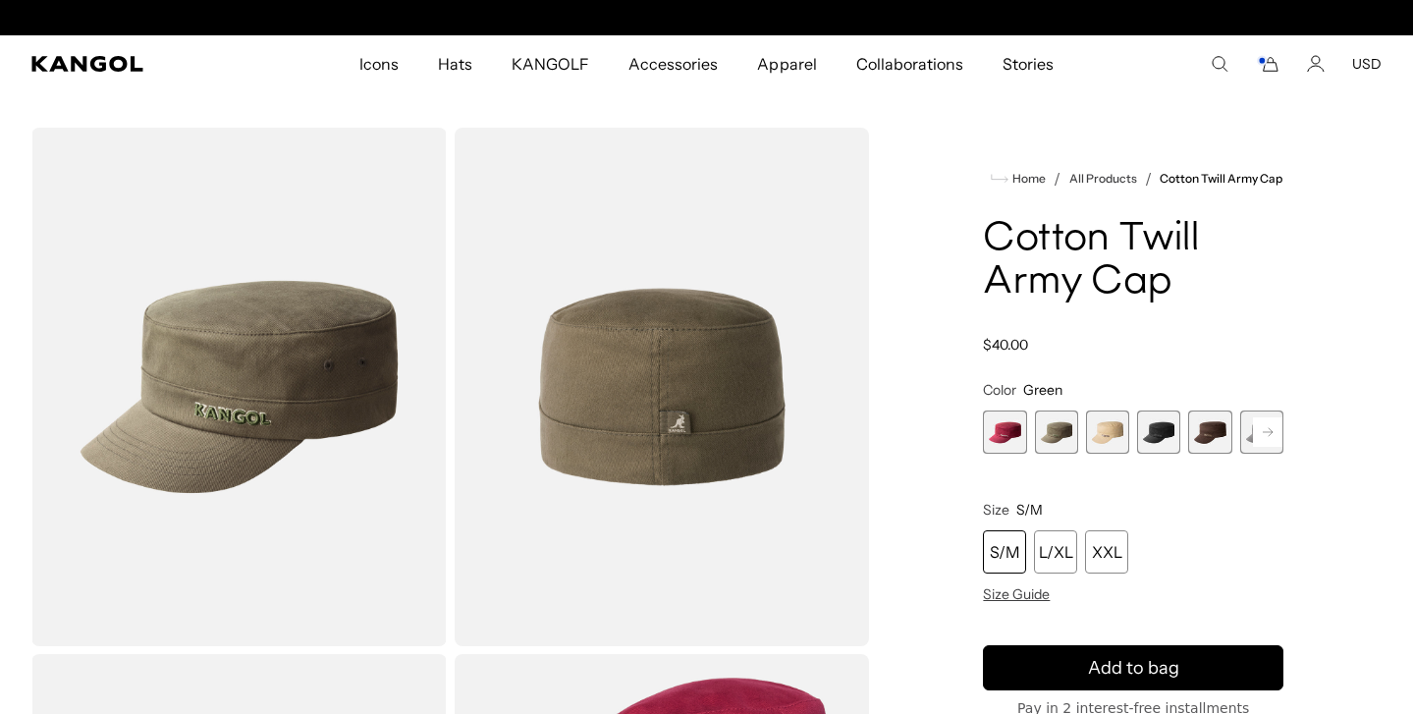
scroll to position [0, 405]
click at [1254, 433] on rect at bounding box center [1267, 431] width 29 height 29
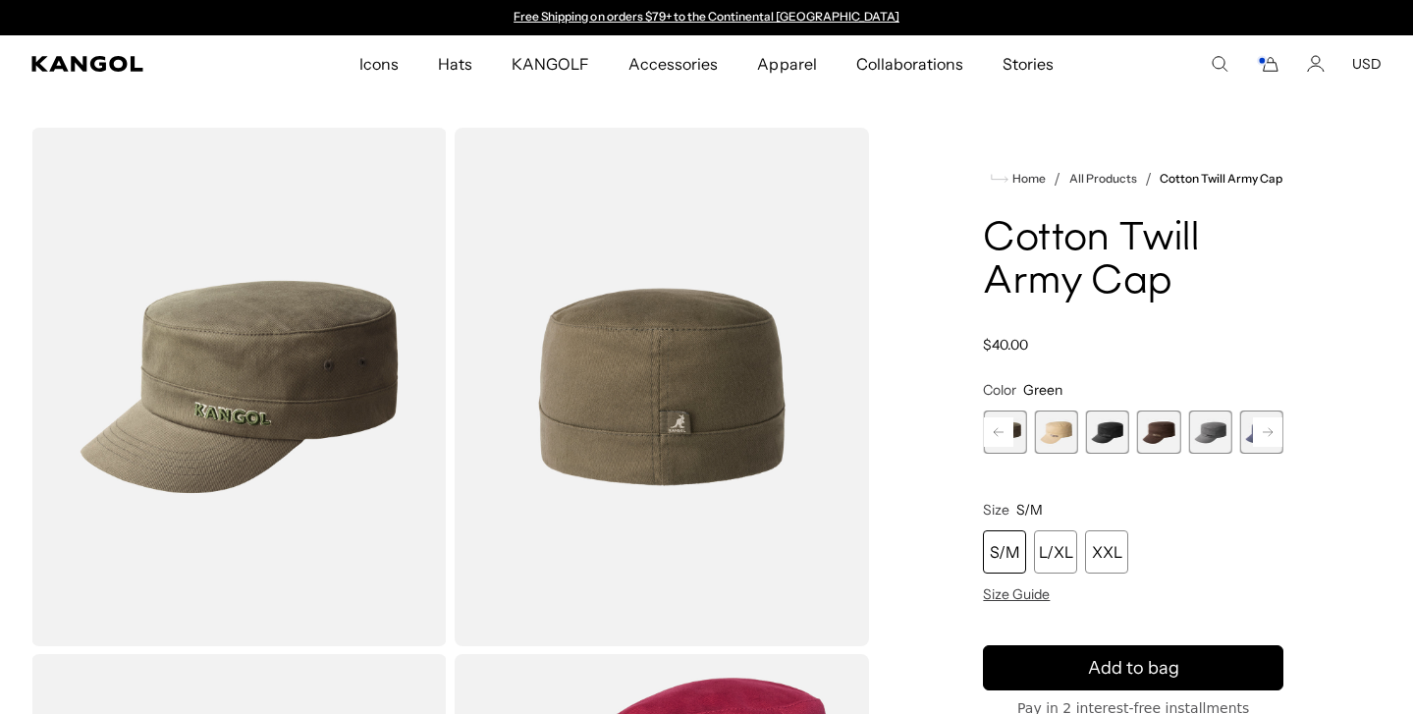
click at [1273, 432] on icon at bounding box center [1268, 432] width 10 height 8
click at [1273, 432] on span "9 of 9" at bounding box center [1261, 432] width 43 height 43
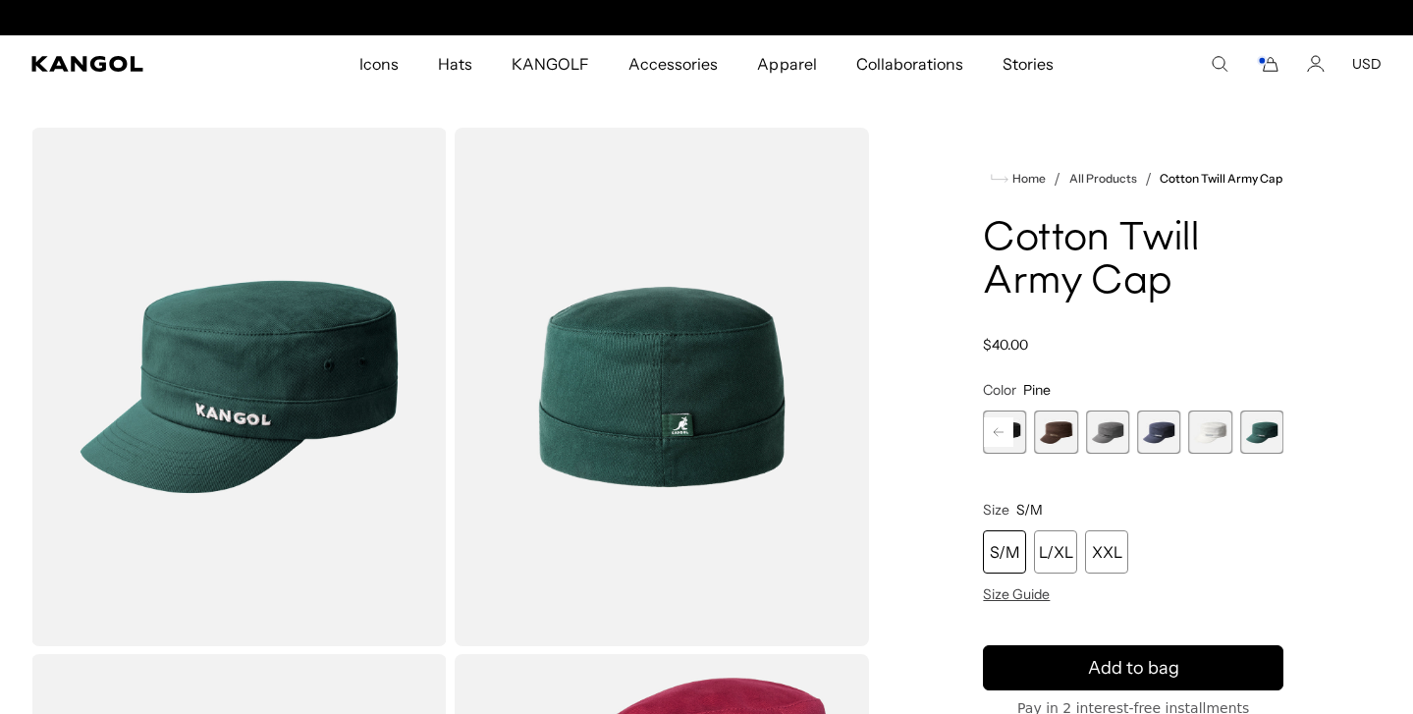
scroll to position [0, 405]
click at [1112, 435] on span "6 of 9" at bounding box center [1107, 432] width 43 height 43
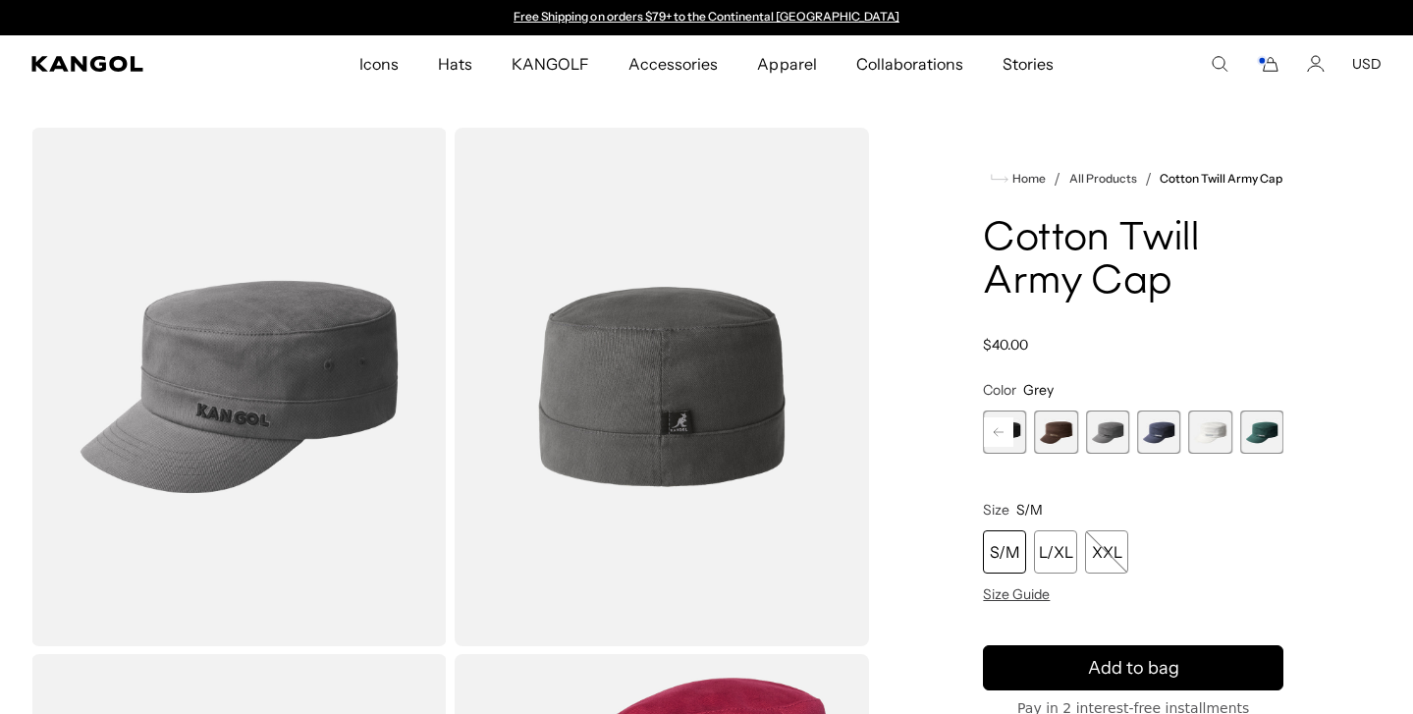
click at [1014, 427] on rect at bounding box center [998, 431] width 29 height 29
click at [1098, 429] on span "3 of 9" at bounding box center [1107, 432] width 43 height 43
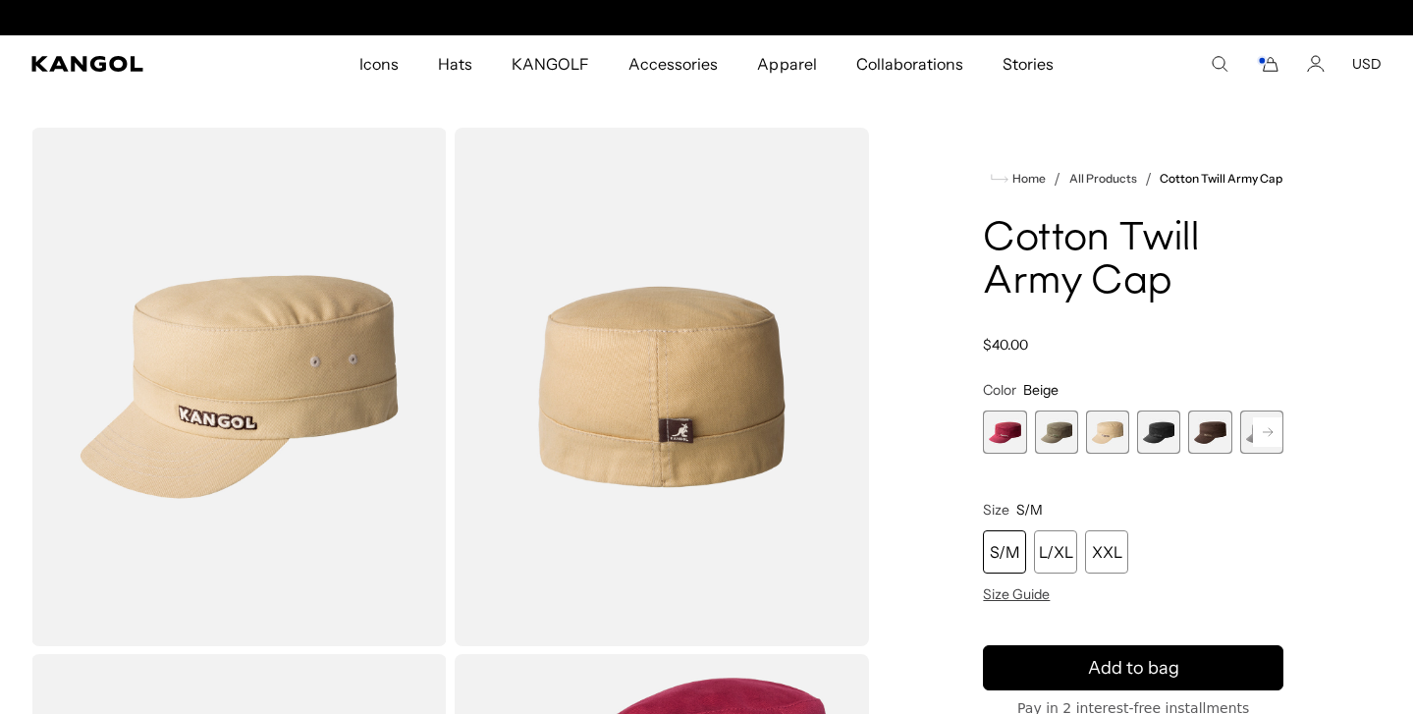
scroll to position [0, 405]
click at [1003, 422] on span "1 of 9" at bounding box center [1004, 432] width 43 height 43
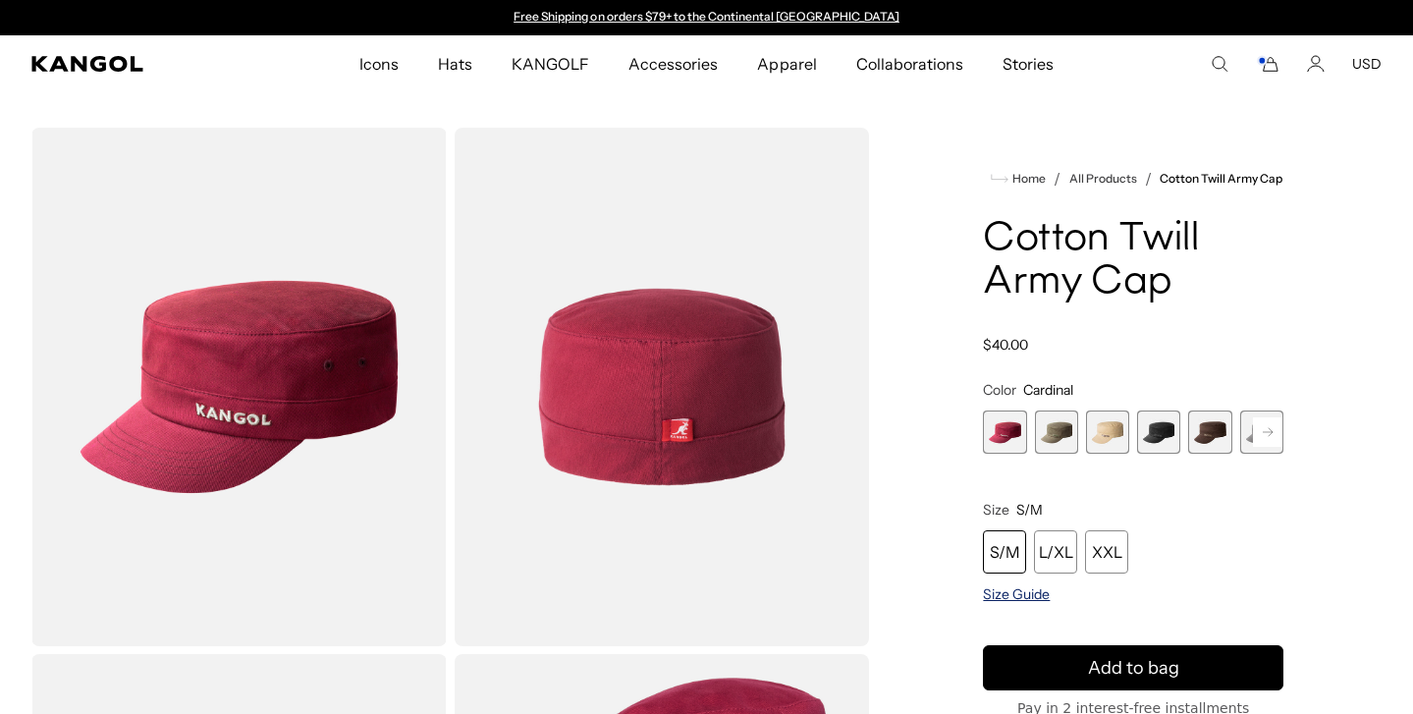
click at [1017, 594] on span "Size Guide" at bounding box center [1016, 594] width 67 height 18
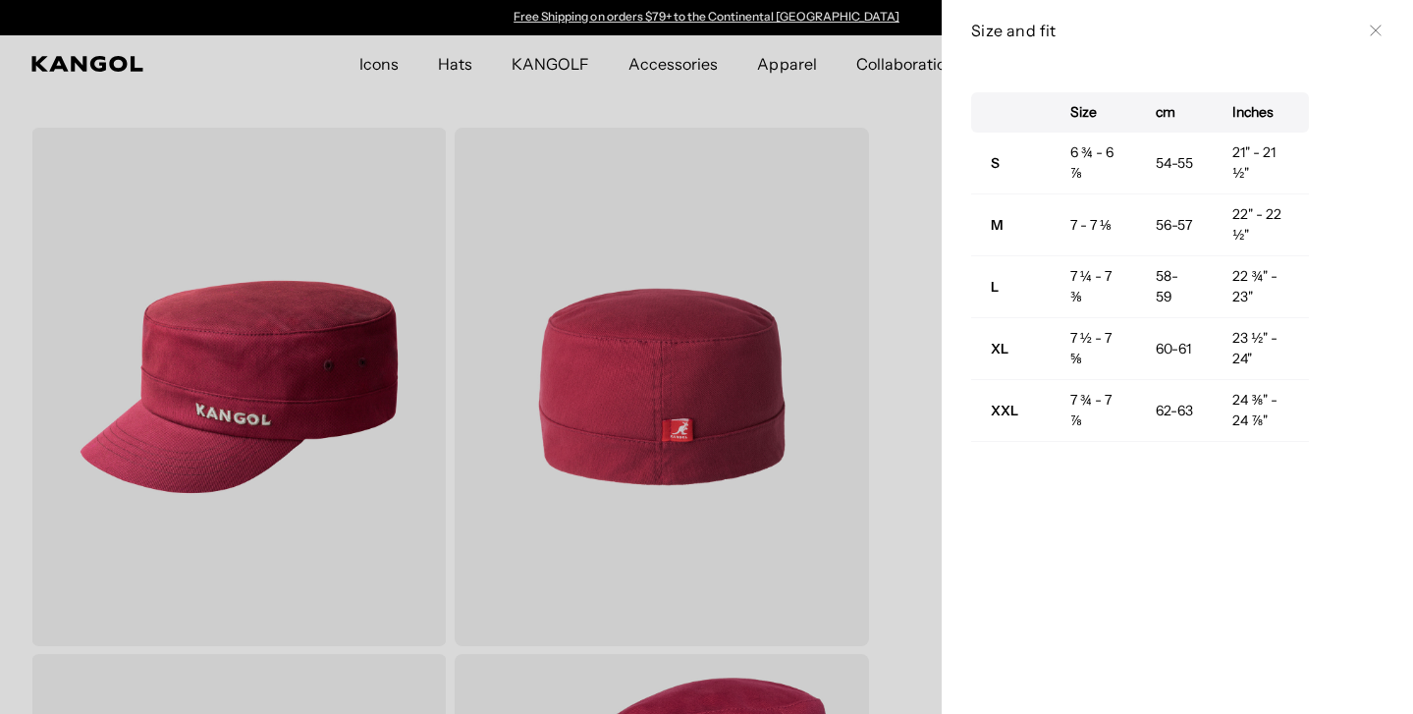
click at [1378, 26] on icon at bounding box center [1376, 31] width 12 height 12
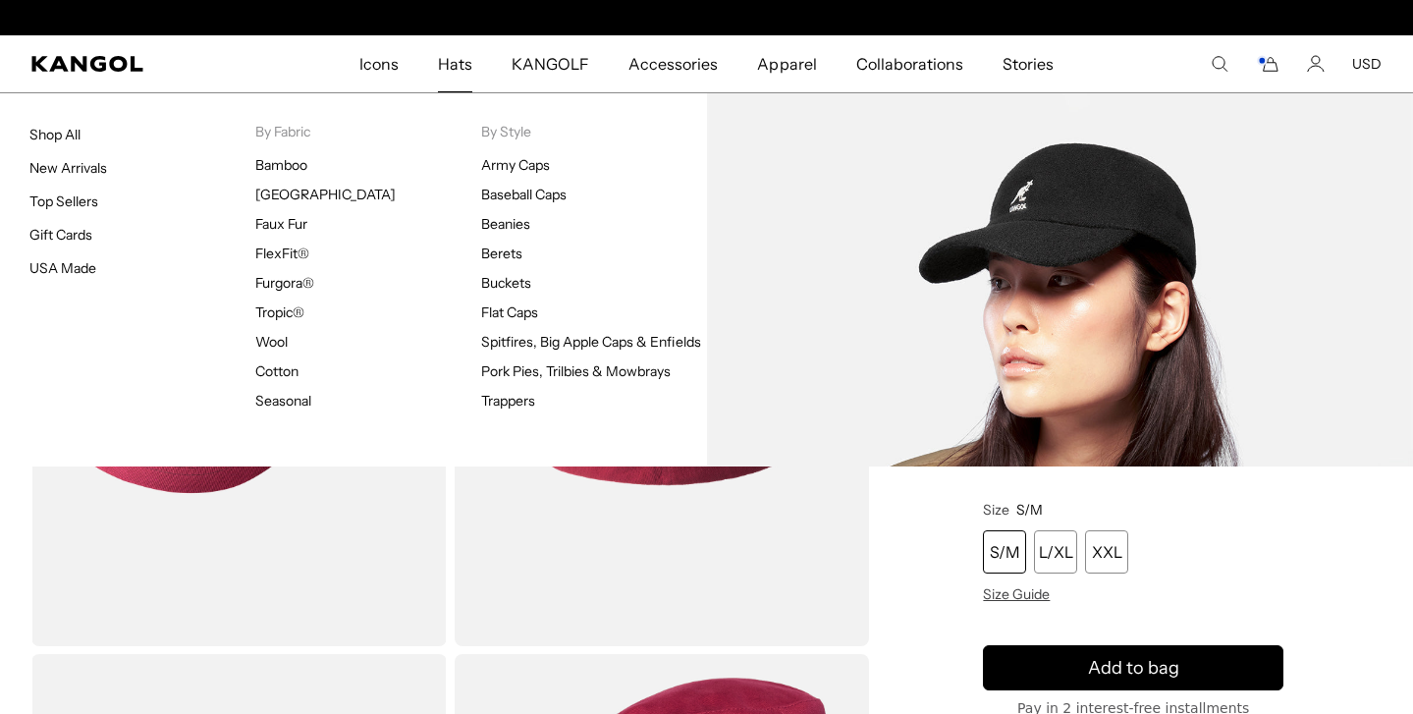
scroll to position [0, 405]
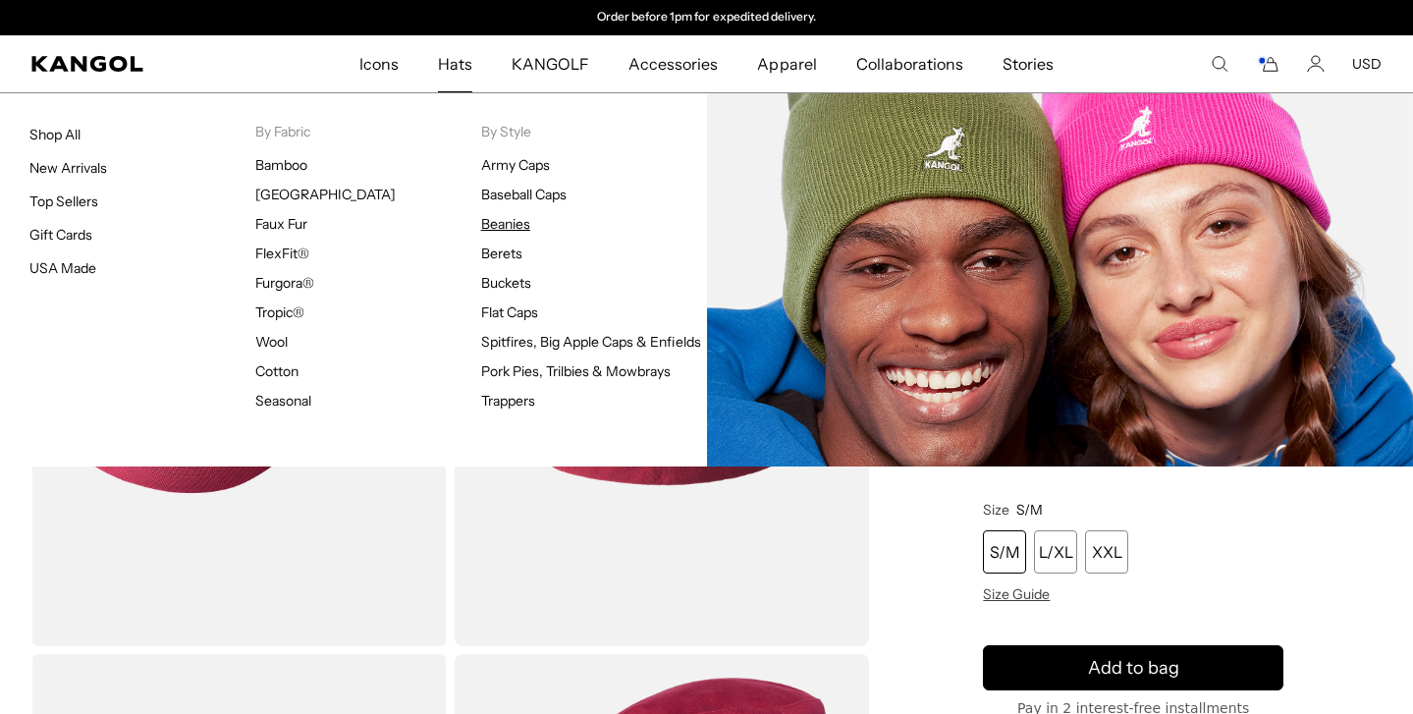
click at [512, 222] on link "Beanies" at bounding box center [505, 224] width 49 height 18
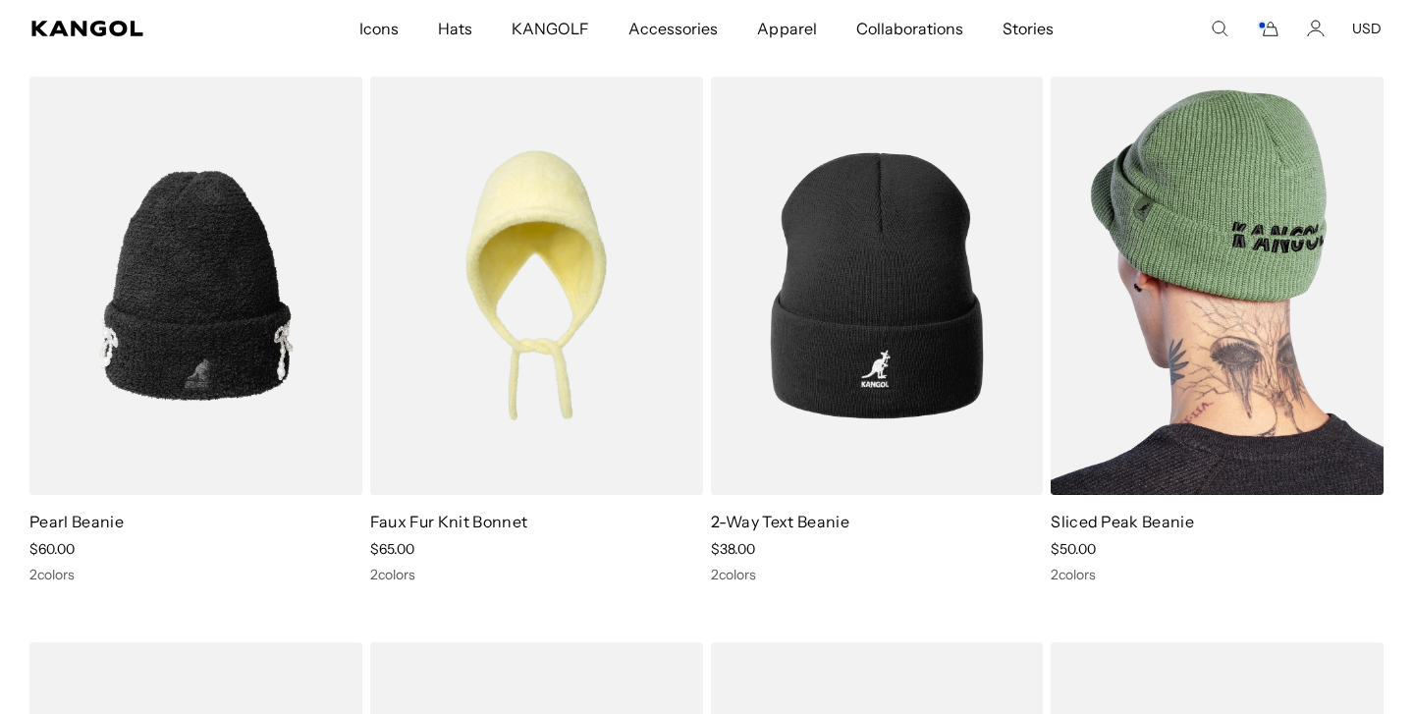
click at [1116, 519] on link "Sliced Peak Beanie" at bounding box center [1122, 522] width 143 height 20
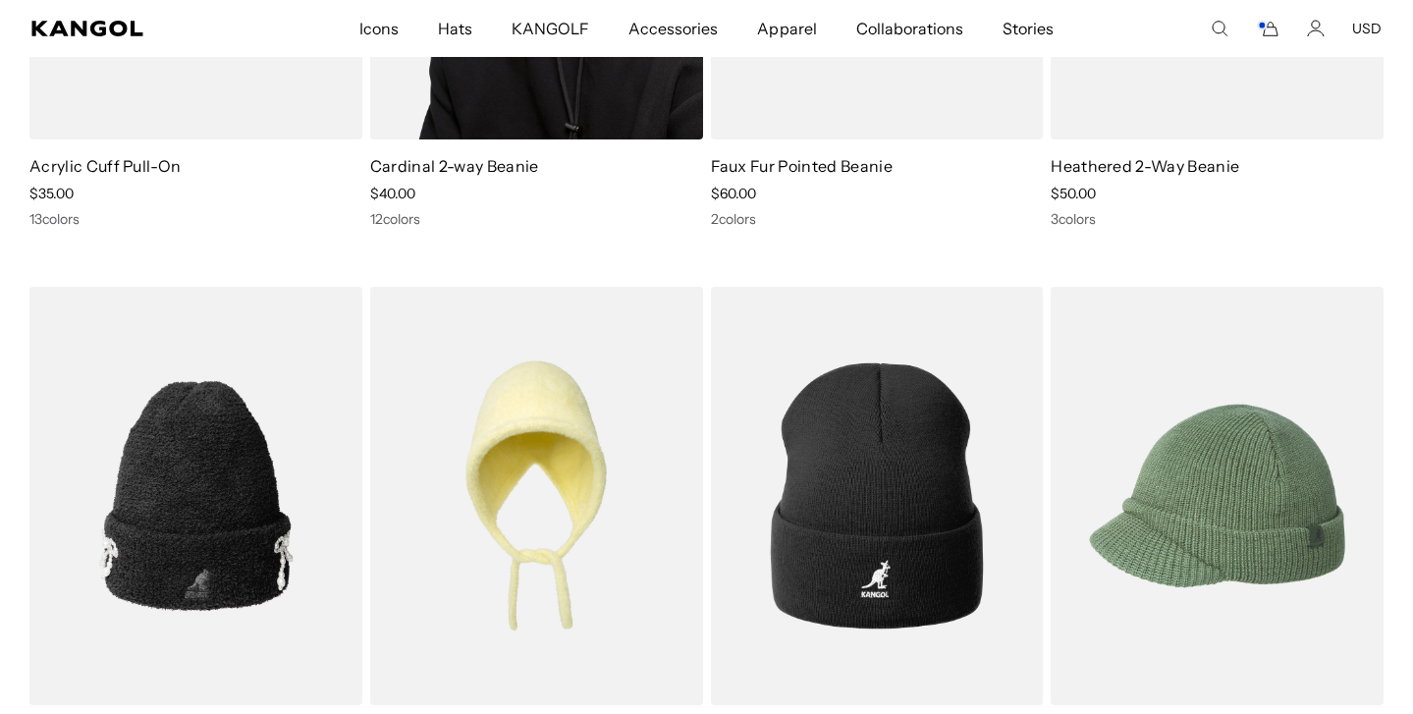
scroll to position [498, 0]
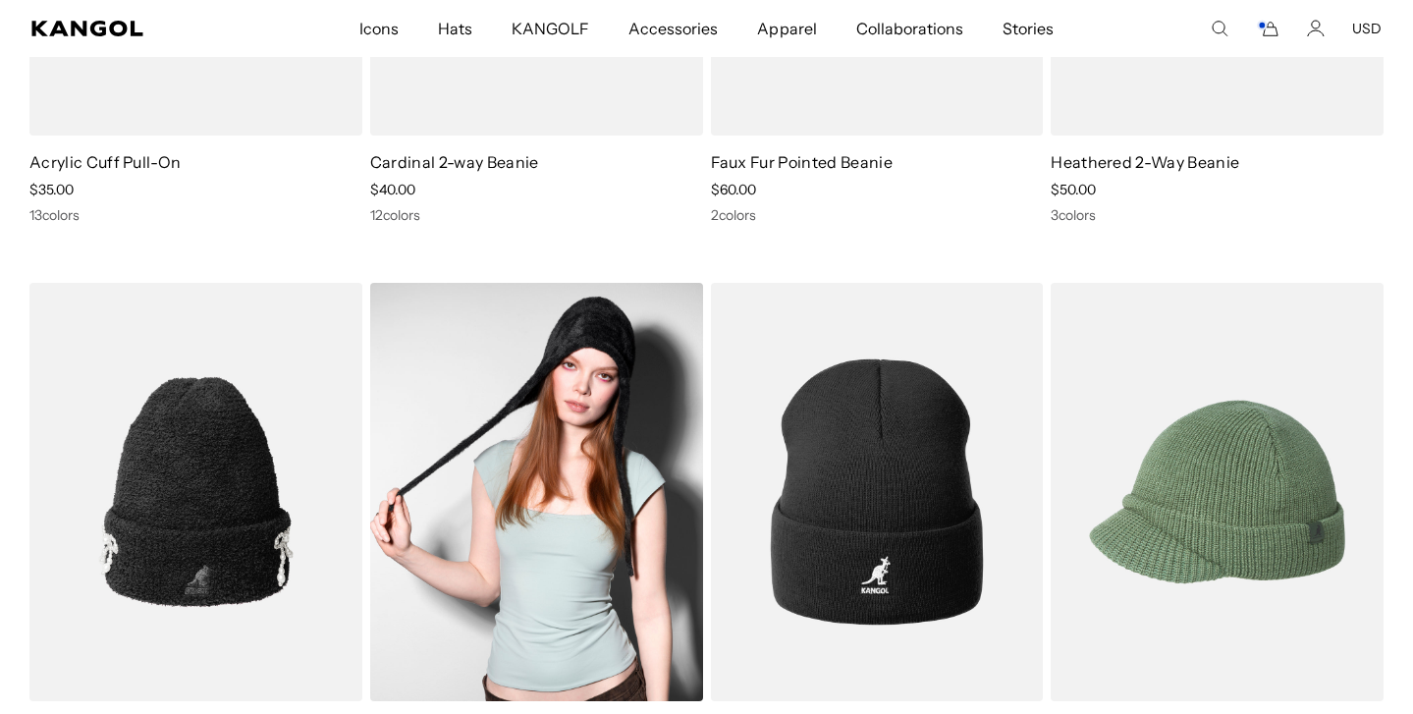
click at [577, 667] on img at bounding box center [536, 491] width 333 height 417
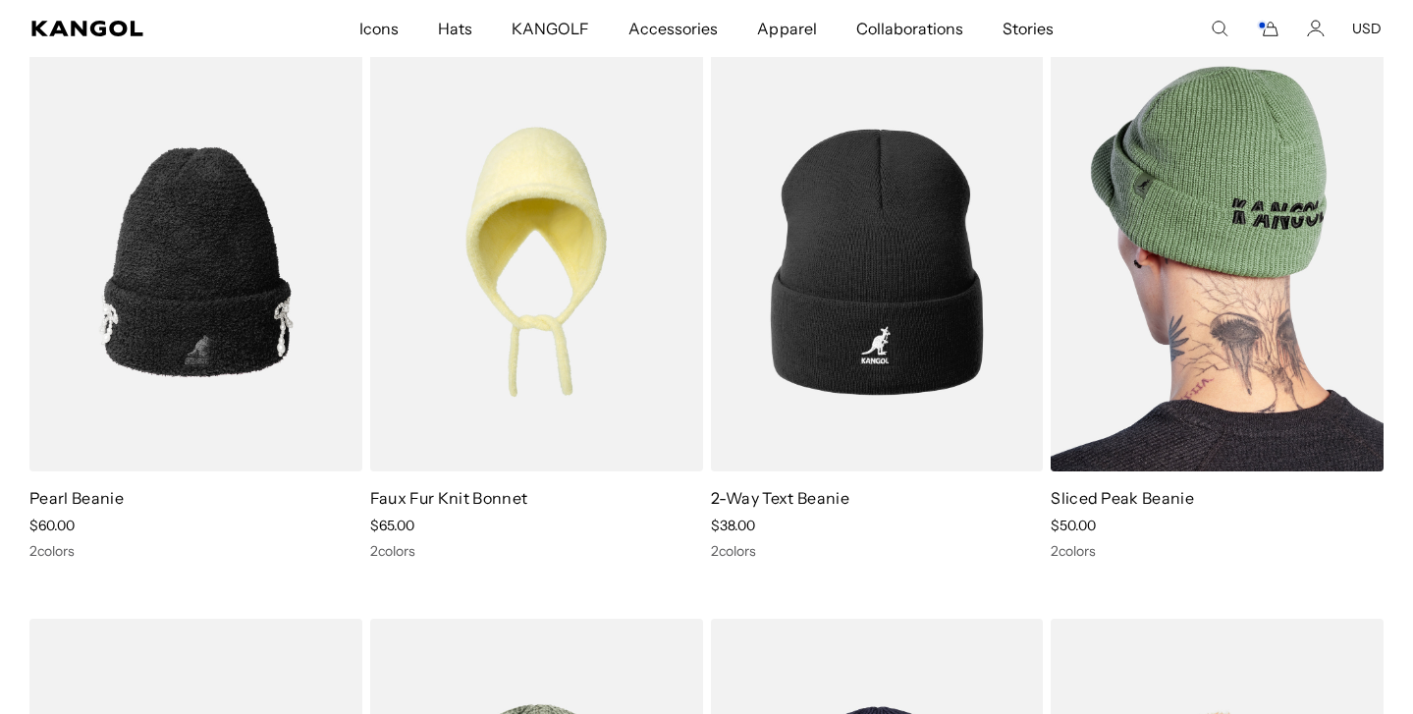
click at [1198, 387] on img at bounding box center [1217, 261] width 333 height 417
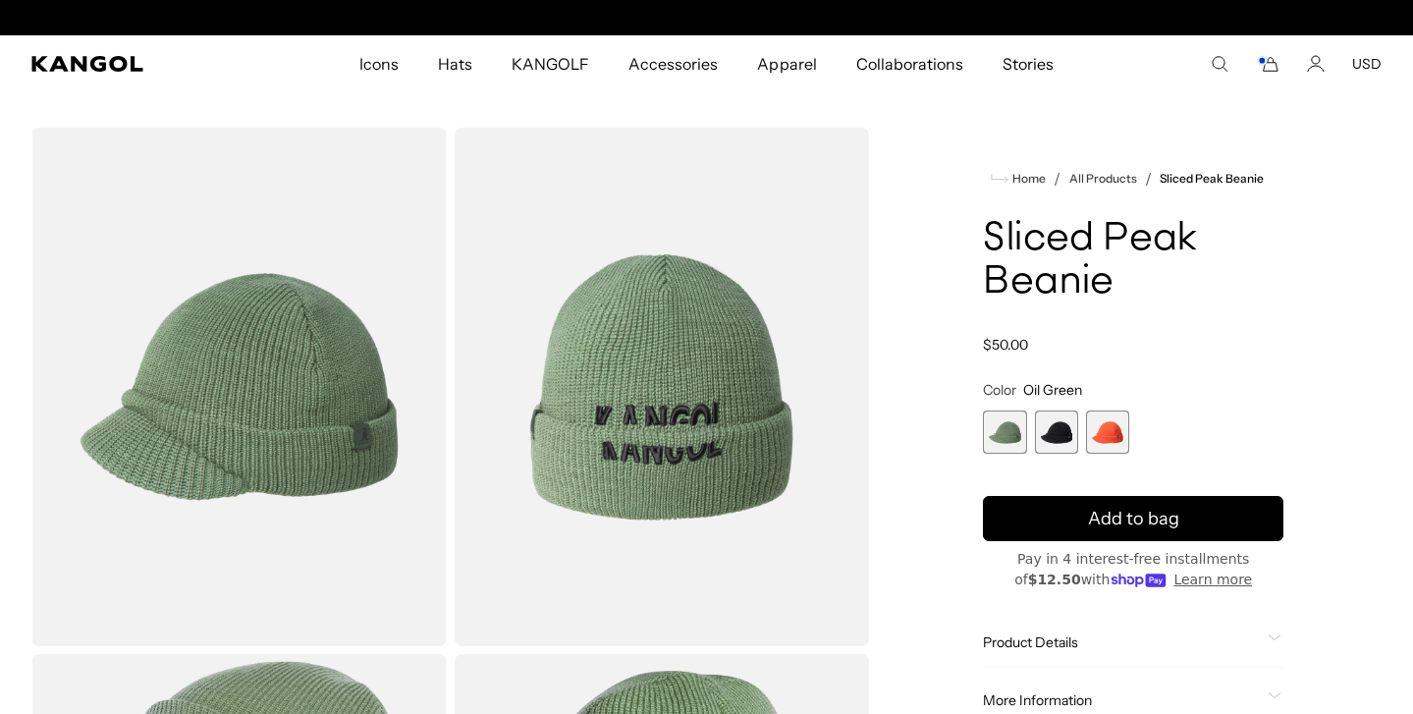
scroll to position [0, 405]
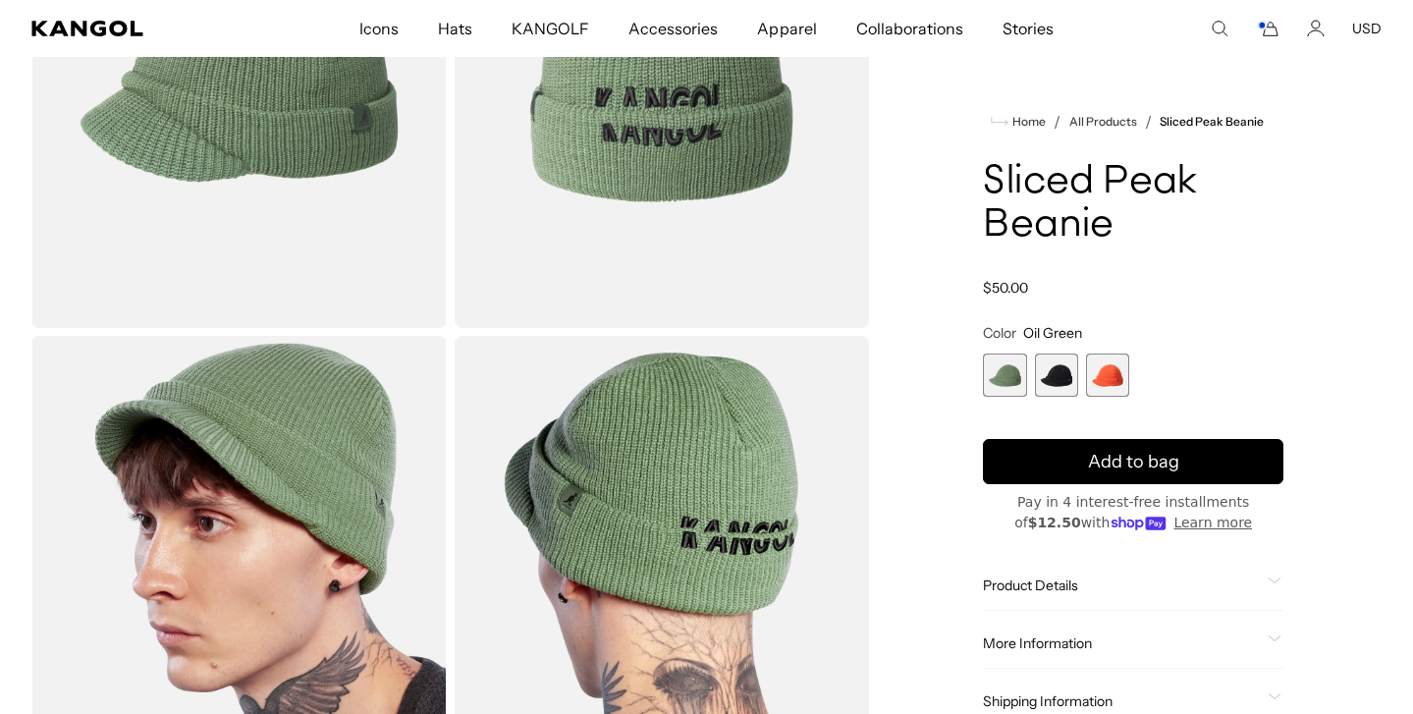
scroll to position [0, 405]
click at [1056, 373] on span "2 of 3" at bounding box center [1056, 375] width 43 height 43
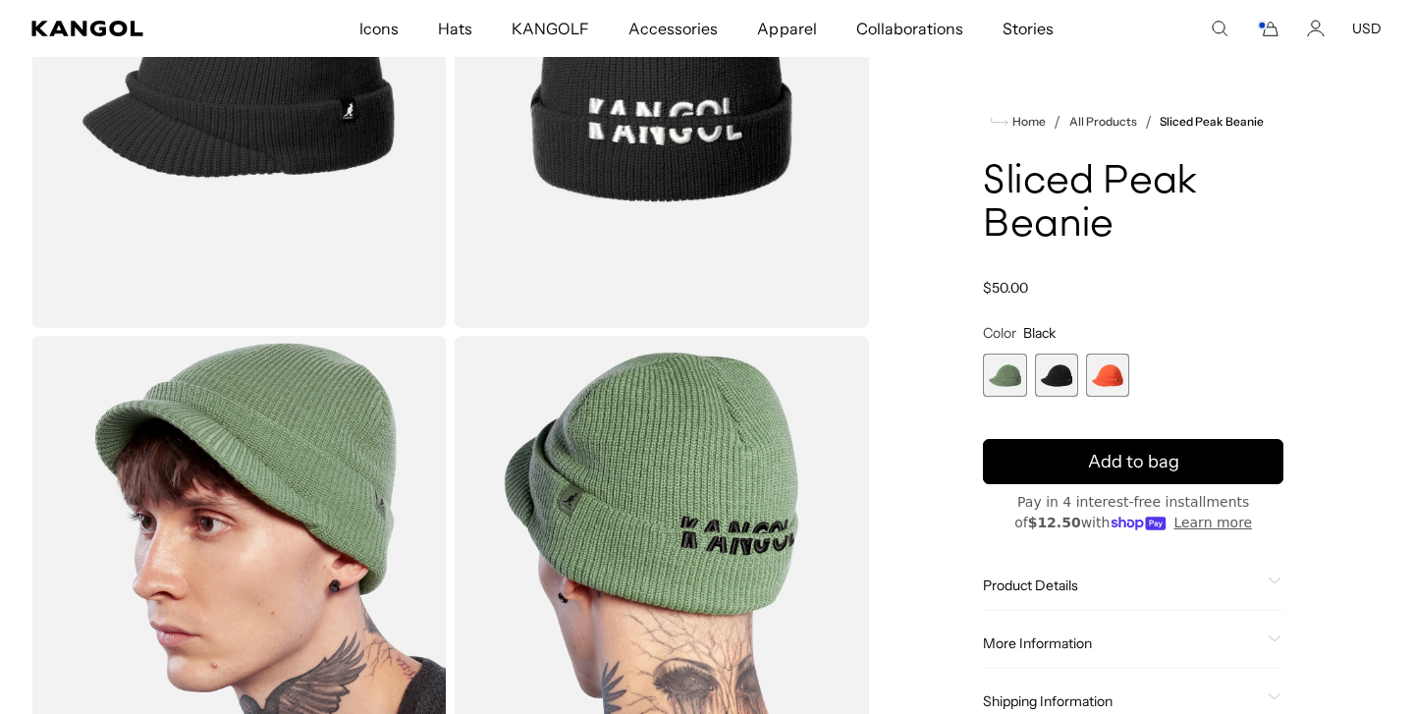
click at [1096, 366] on span "3 of 3" at bounding box center [1107, 375] width 43 height 43
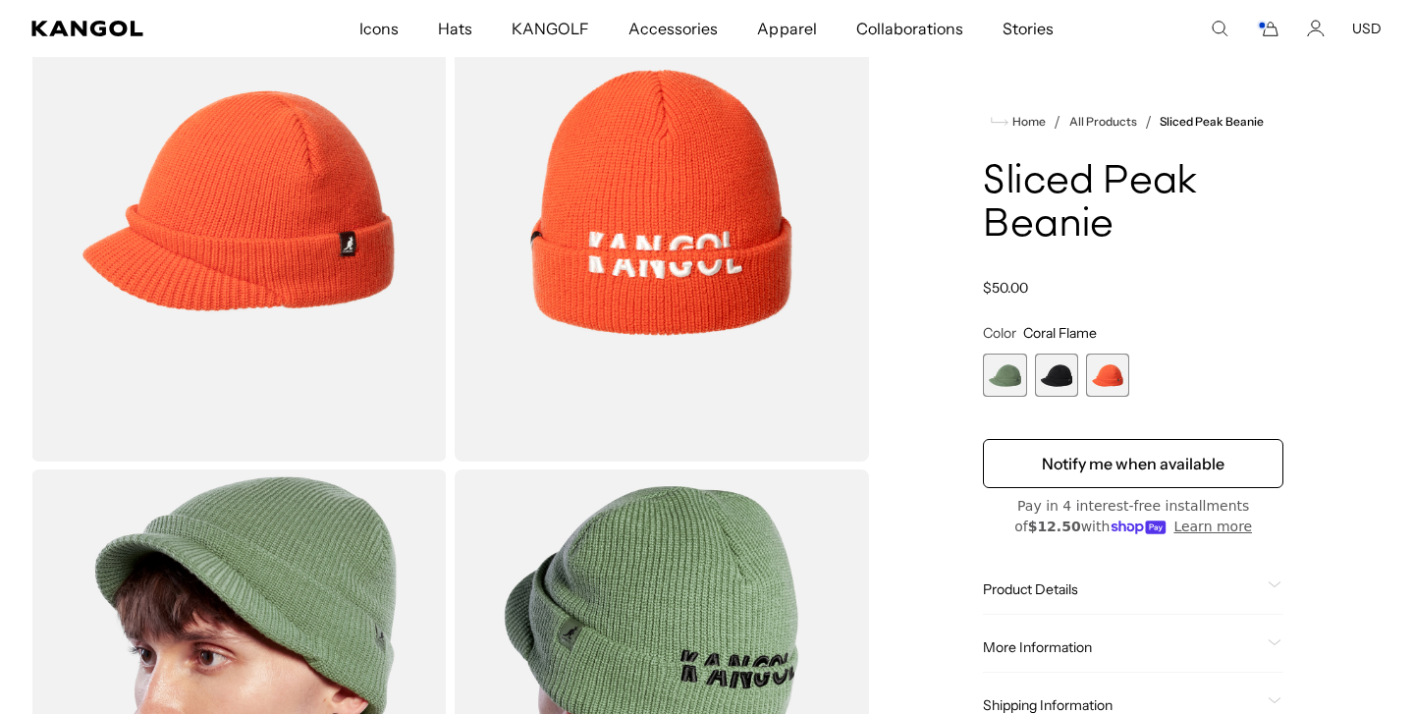
scroll to position [175, 0]
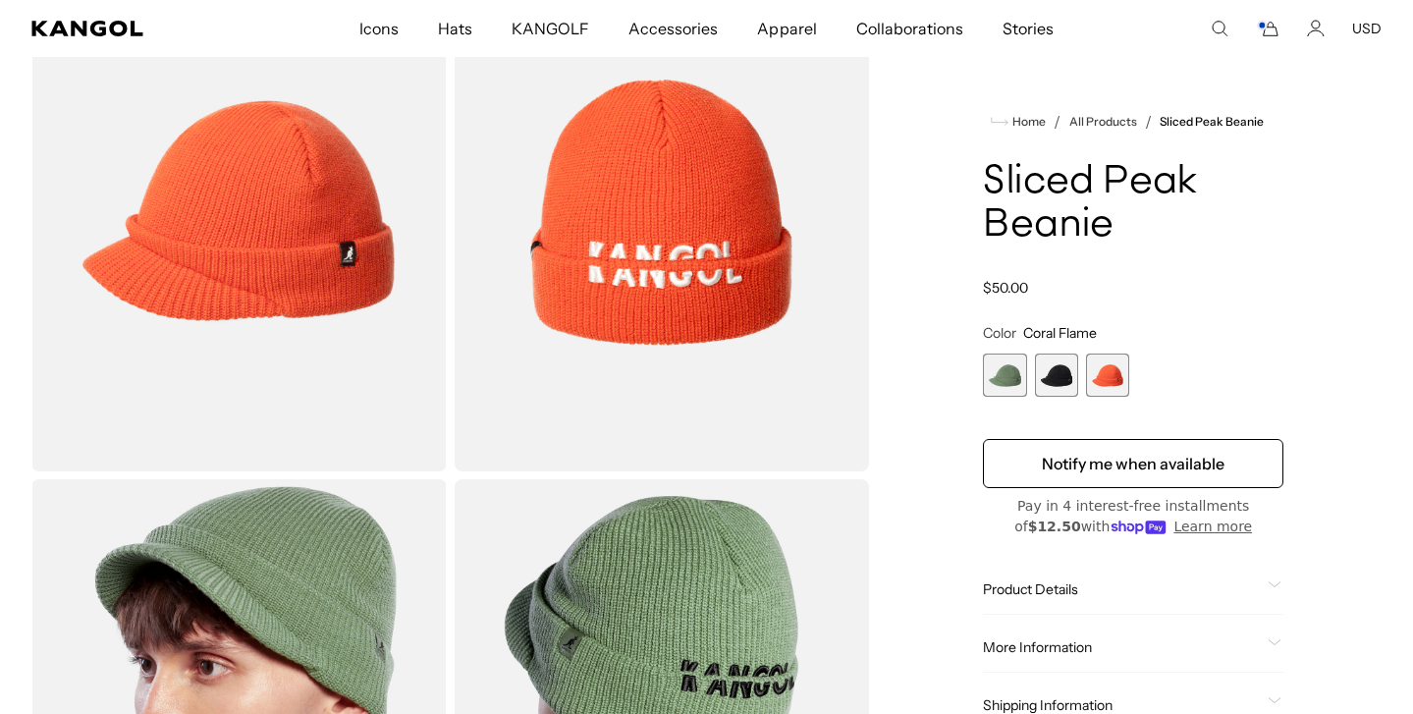
click at [1012, 389] on span "1 of 3" at bounding box center [1004, 375] width 43 height 43
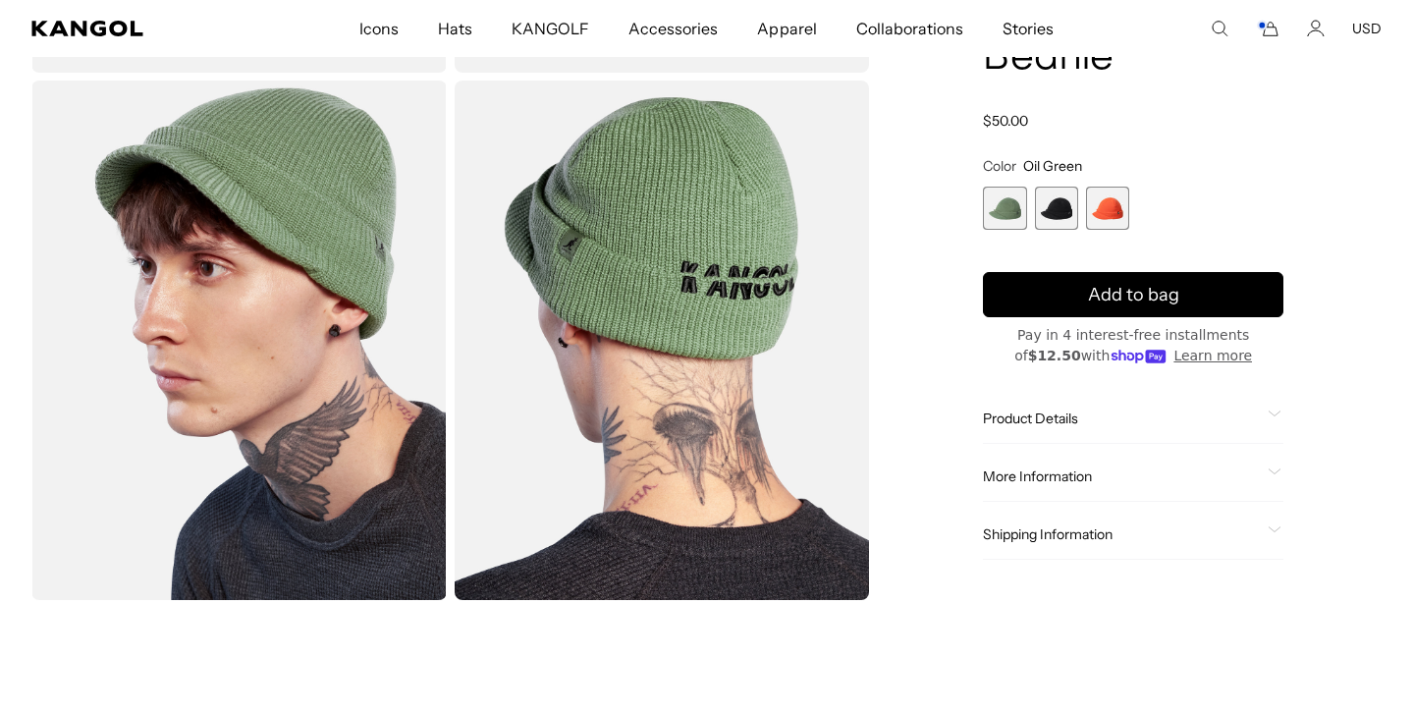
scroll to position [576, 0]
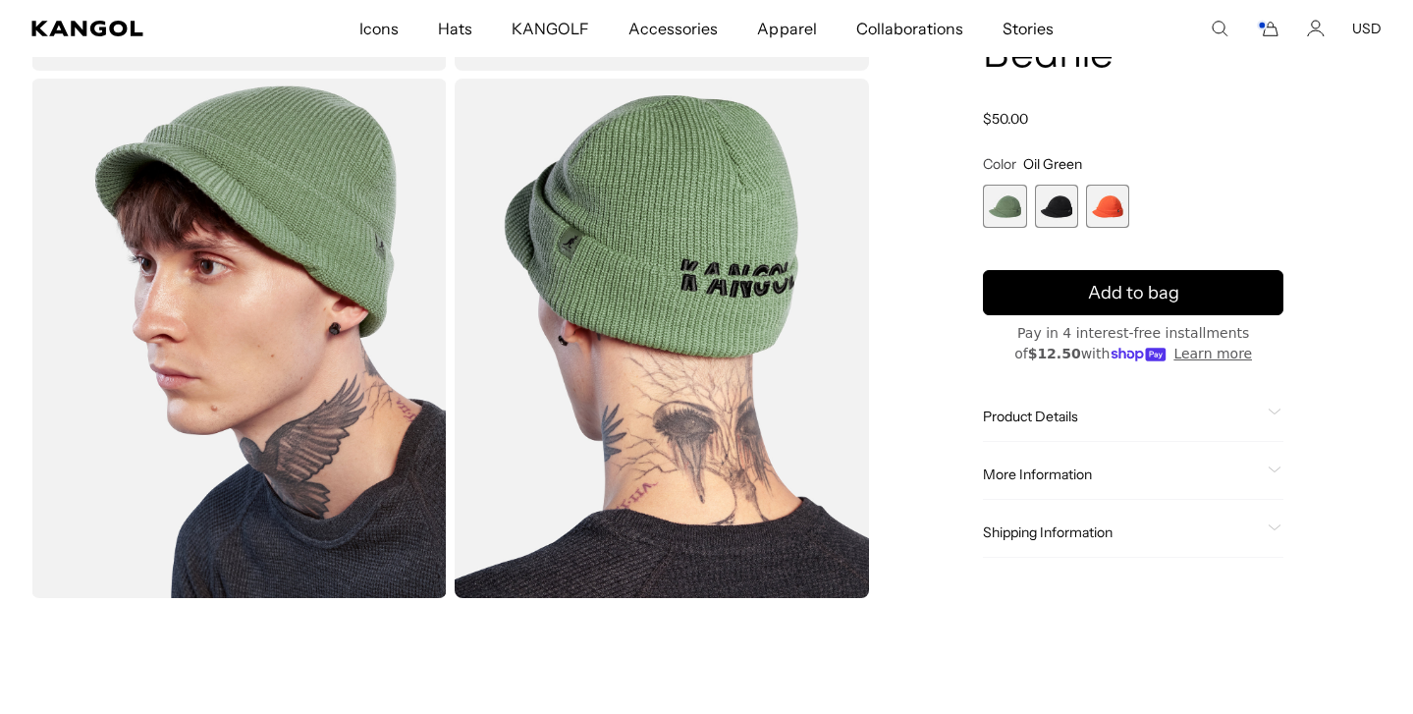
click at [1064, 420] on span "Product Details" at bounding box center [1121, 418] width 277 height 18
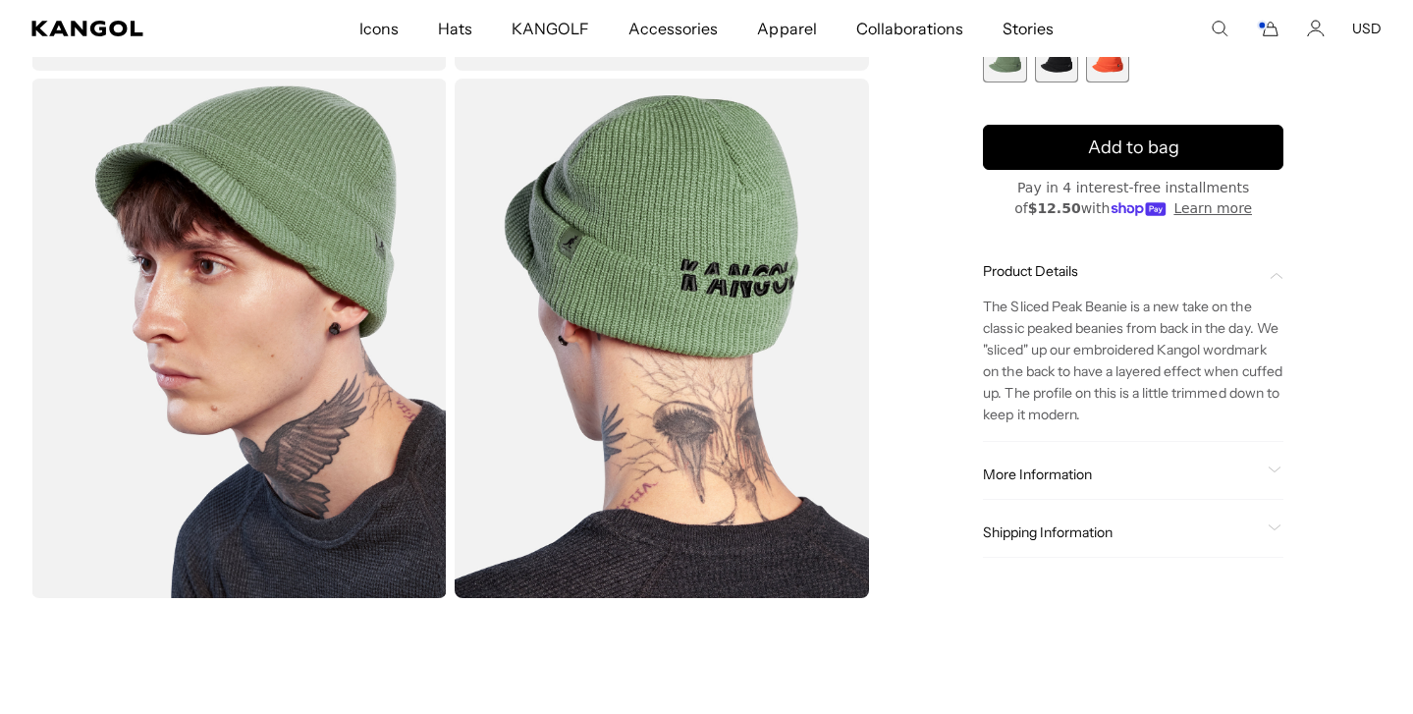
scroll to position [0, 0]
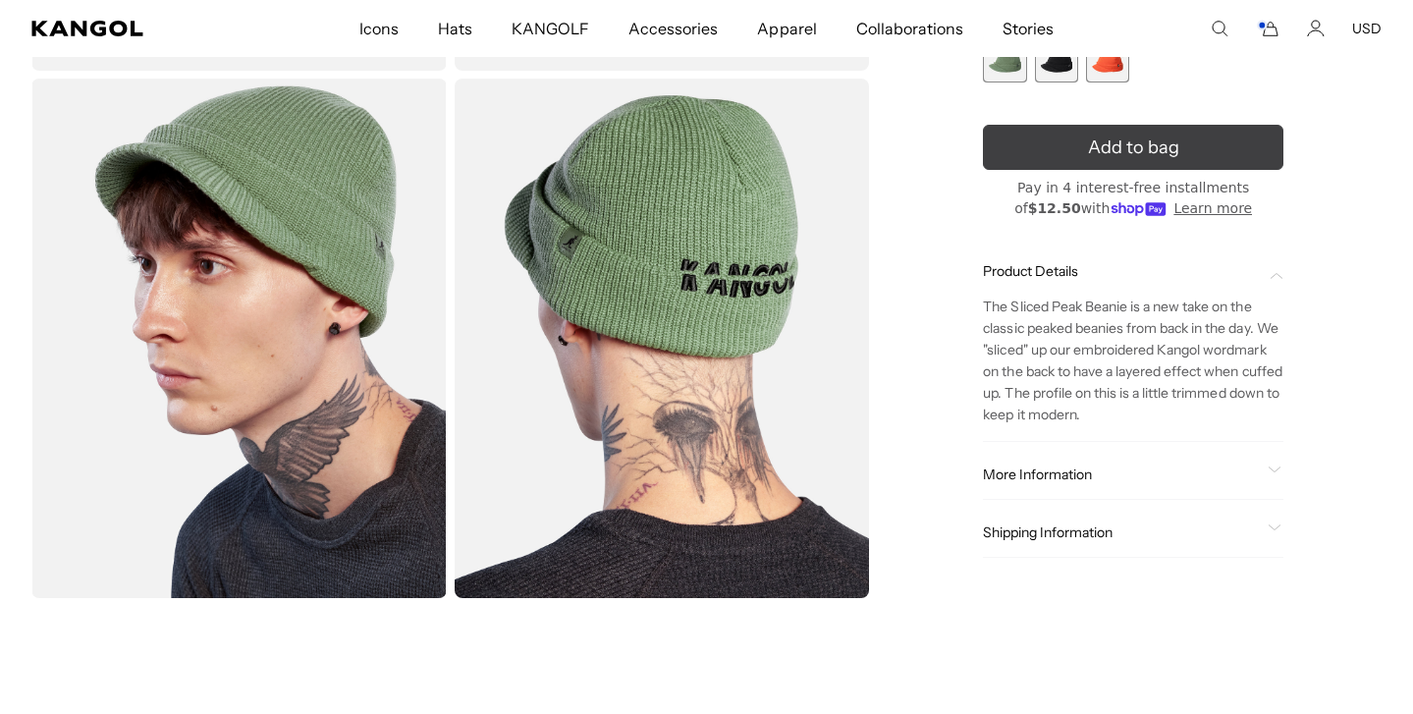
click at [1101, 146] on span "Add to bag" at bounding box center [1133, 148] width 91 height 27
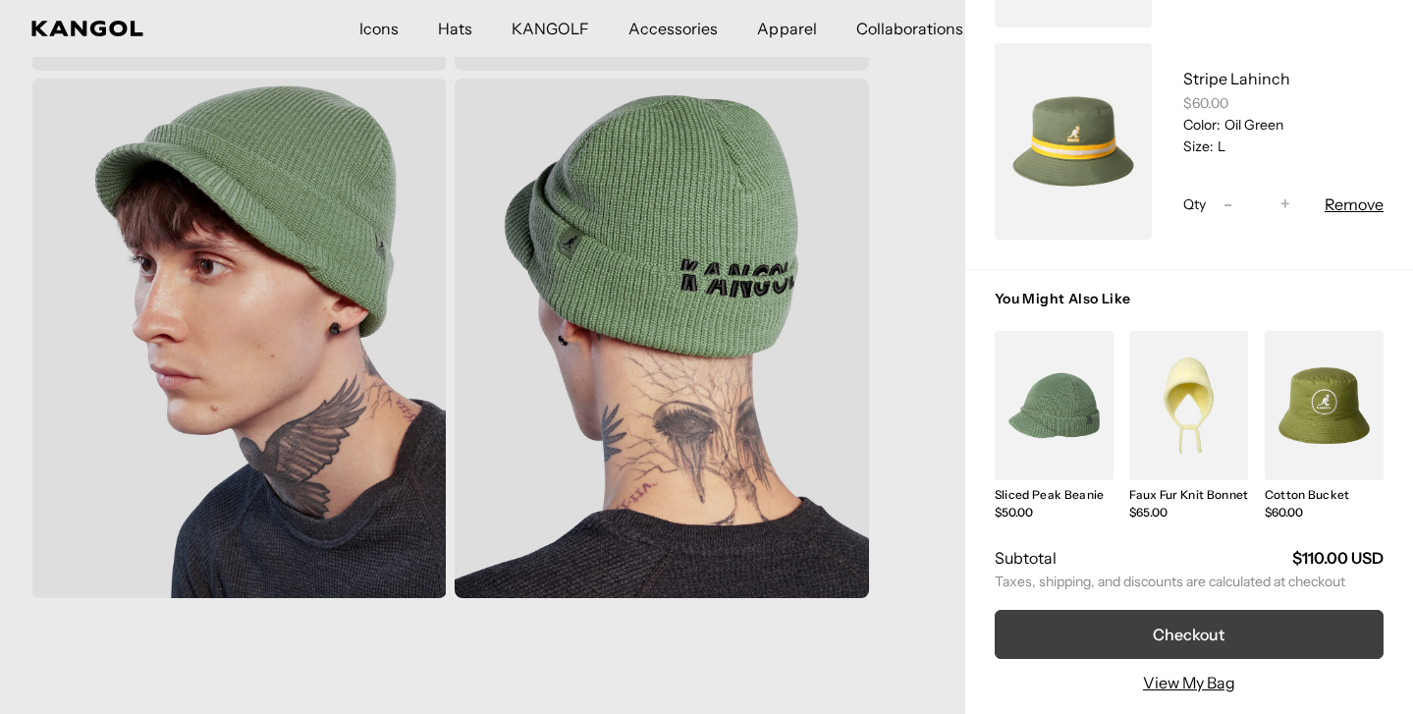
scroll to position [338, 0]
click at [1211, 624] on button "Checkout" at bounding box center [1189, 634] width 389 height 49
